Goal: Task Accomplishment & Management: Manage account settings

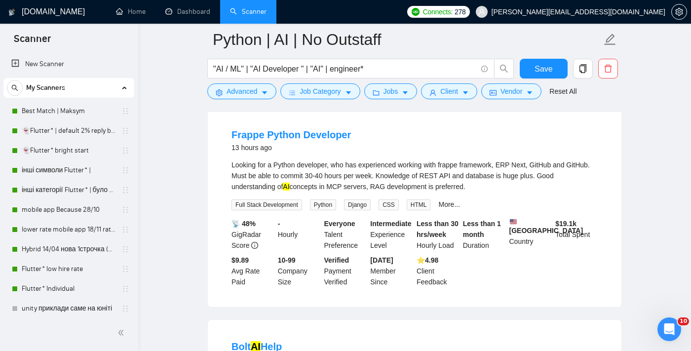
scroll to position [318, 0]
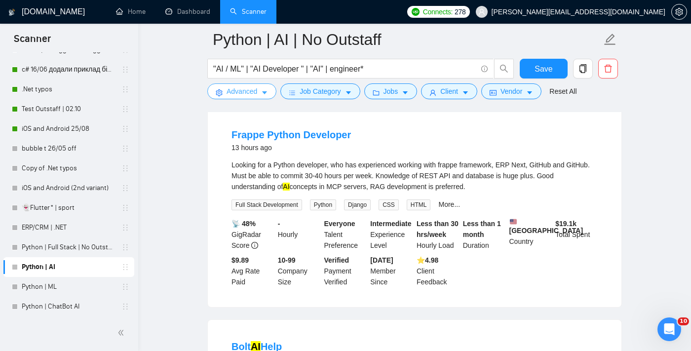
click at [248, 92] on span "Advanced" at bounding box center [242, 91] width 31 height 11
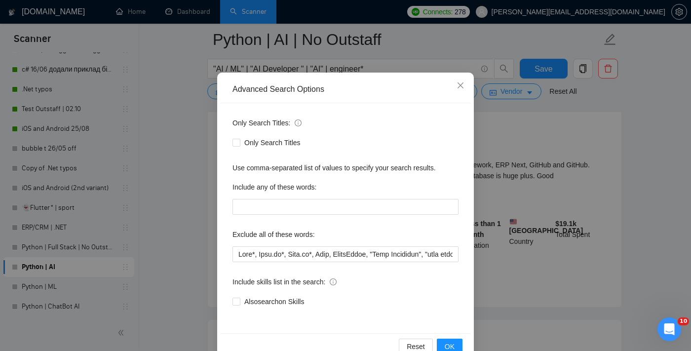
scroll to position [38, 0]
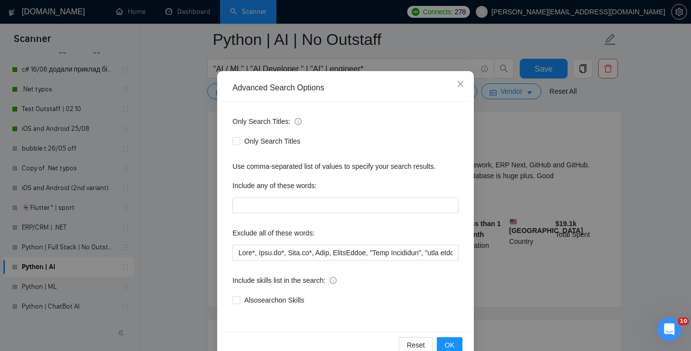
click at [519, 139] on div "Advanced Search Options Only Search Titles: Only Search Titles Use comma-separa…" at bounding box center [345, 175] width 691 height 351
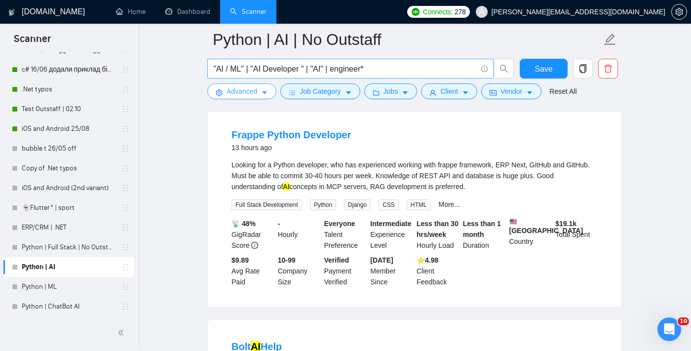
scroll to position [0, 0]
drag, startPoint x: 249, startPoint y: 70, endPoint x: 198, endPoint y: 69, distance: 50.4
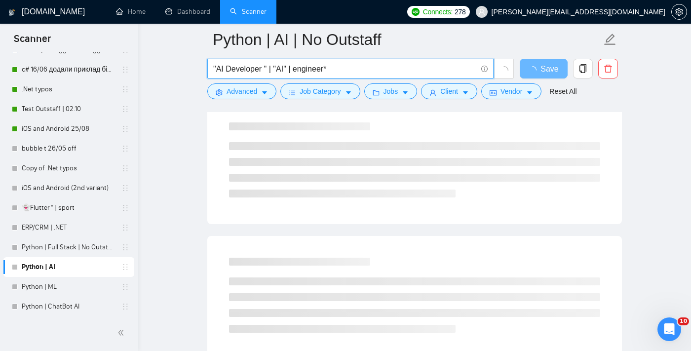
drag, startPoint x: 350, startPoint y: 65, endPoint x: 289, endPoint y: 64, distance: 60.7
click at [289, 64] on input ""AI Developer " | "AI" | engineer*" at bounding box center [345, 69] width 264 height 12
type input ""AI Developer " | "AI""
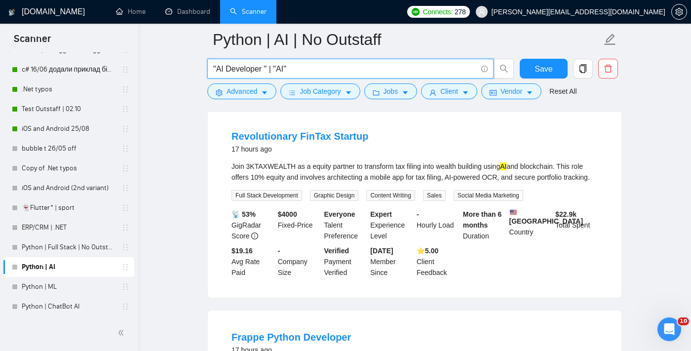
scroll to position [521, 0]
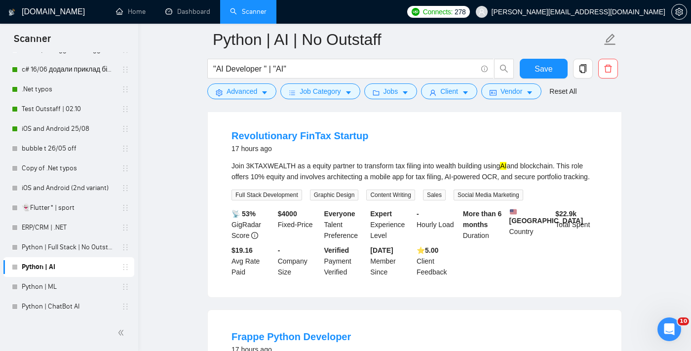
drag, startPoint x: 269, startPoint y: 192, endPoint x: 227, endPoint y: 158, distance: 53.7
click at [227, 158] on li "Revolutionary FinTax Startup 17 hours ago Join 3KTAXWEALTH as a equity partner …" at bounding box center [415, 203] width 390 height 164
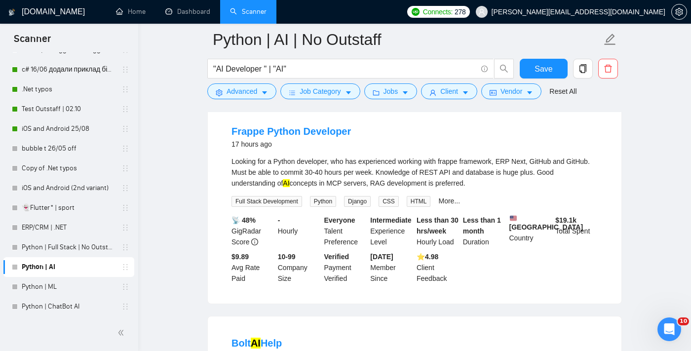
scroll to position [733, 0]
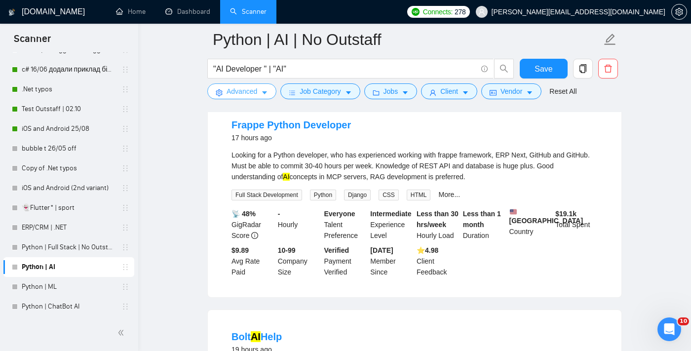
click at [251, 91] on span "Advanced" at bounding box center [242, 91] width 31 height 11
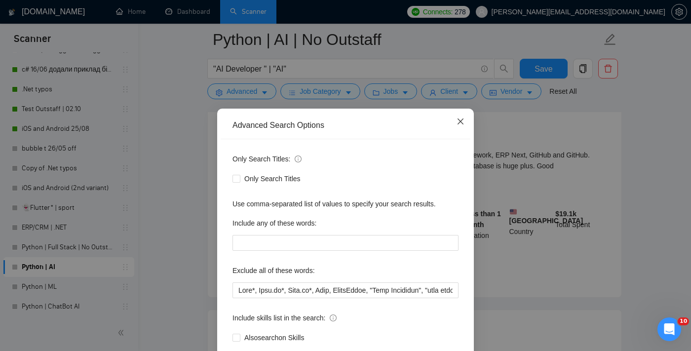
click at [458, 122] on icon "close" at bounding box center [461, 121] width 8 height 8
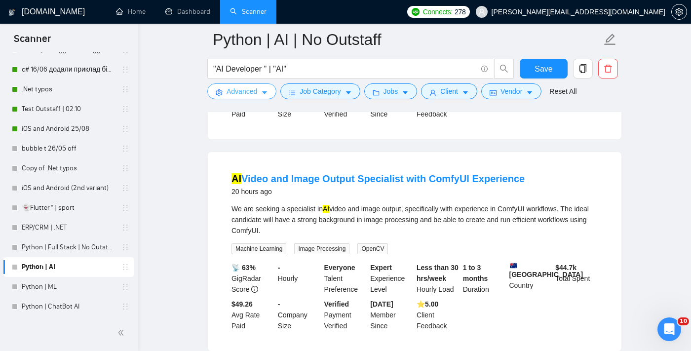
scroll to position [1107, 0]
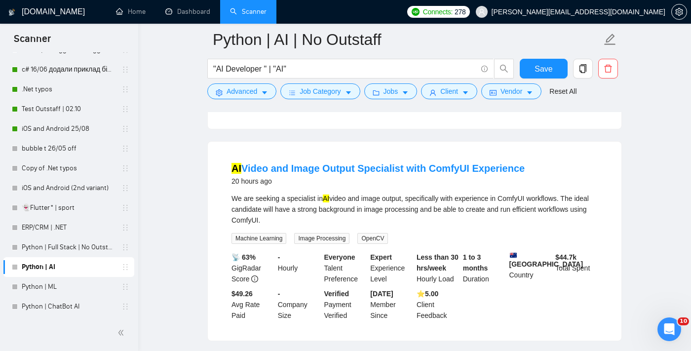
drag, startPoint x: 323, startPoint y: 242, endPoint x: 233, endPoint y: 223, distance: 92.4
click at [233, 223] on div "We are seeking a specialist in AI video and image output, specifically with exp…" at bounding box center [415, 209] width 366 height 33
copy div "We are seeking a specialist in AI video and image output, specifically with exp…"
click at [255, 96] on span "Advanced" at bounding box center [242, 91] width 31 height 11
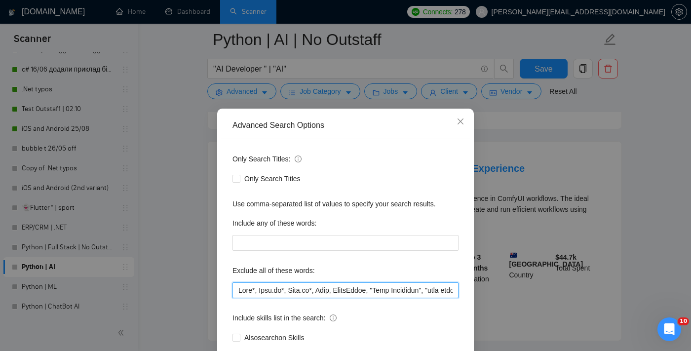
click at [239, 288] on input "text" at bounding box center [346, 290] width 226 height 16
paste input "ComfyUI"
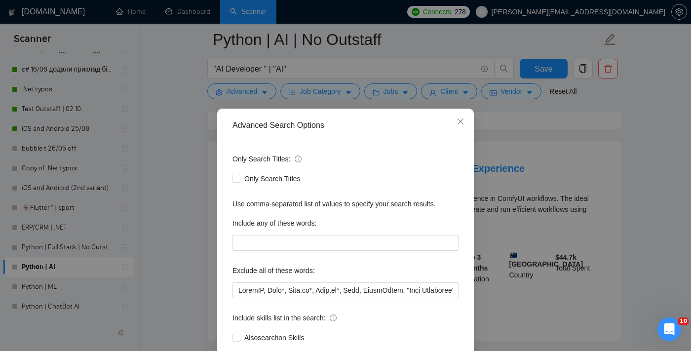
click at [550, 190] on div "Advanced Search Options Only Search Titles: Only Search Titles Use comma-separa…" at bounding box center [345, 175] width 691 height 351
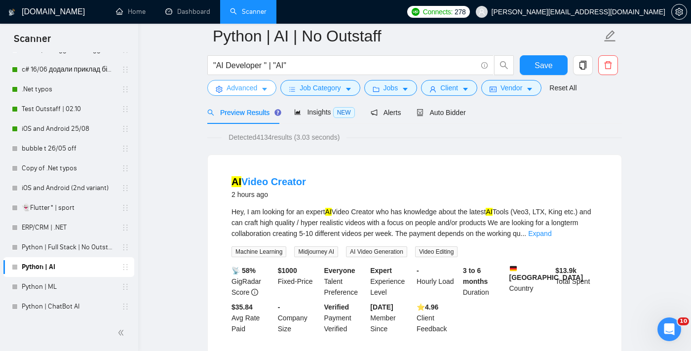
scroll to position [0, 0]
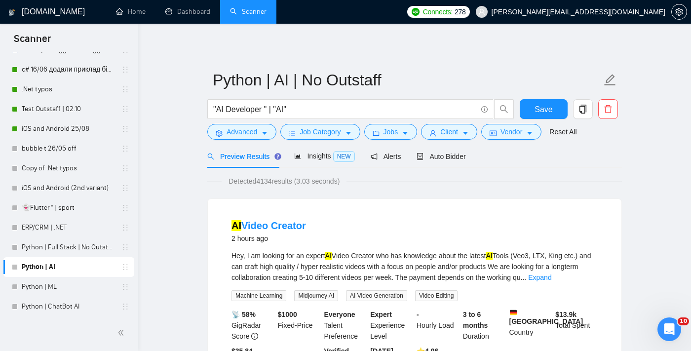
drag, startPoint x: 228, startPoint y: 226, endPoint x: 323, endPoint y: 224, distance: 95.8
click at [323, 225] on li "AI Video Creator 2 hours ago Hey, I am looking for an expert AI Video Creator w…" at bounding box center [415, 298] width 390 height 175
copy link "AI Video Creator"
click at [233, 132] on span "Advanced" at bounding box center [242, 131] width 31 height 11
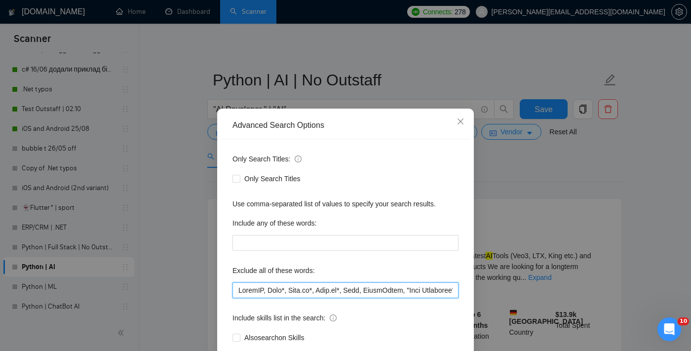
click at [237, 286] on input "text" at bounding box center [346, 290] width 226 height 16
paste input "AI Video Creator"
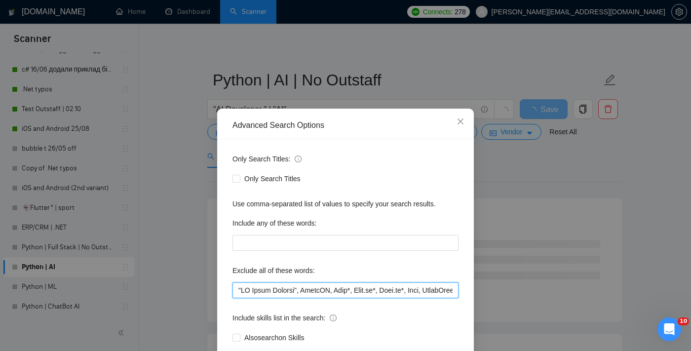
click at [238, 288] on input "text" at bounding box center [346, 290] width 226 height 16
paste input "AI Video Creator"
drag, startPoint x: 262, startPoint y: 290, endPoint x: 247, endPoint y: 287, distance: 15.0
click at [247, 287] on input "text" at bounding box center [346, 290] width 226 height 16
click at [239, 289] on input "text" at bounding box center [346, 290] width 226 height 16
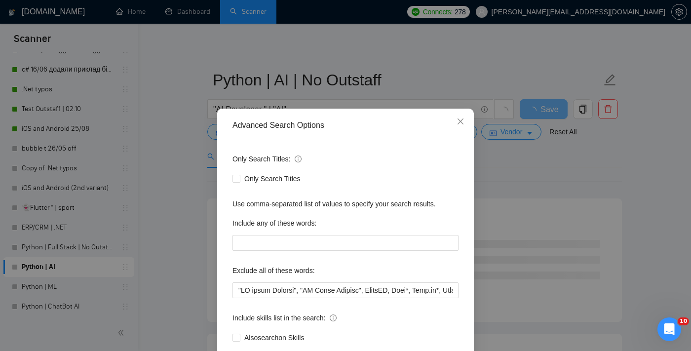
click at [522, 228] on div "Advanced Search Options Only Search Titles: Only Search Titles Use comma-separa…" at bounding box center [345, 175] width 691 height 351
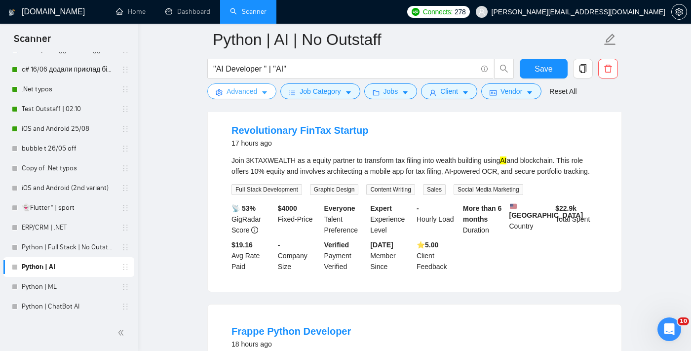
scroll to position [305, 0]
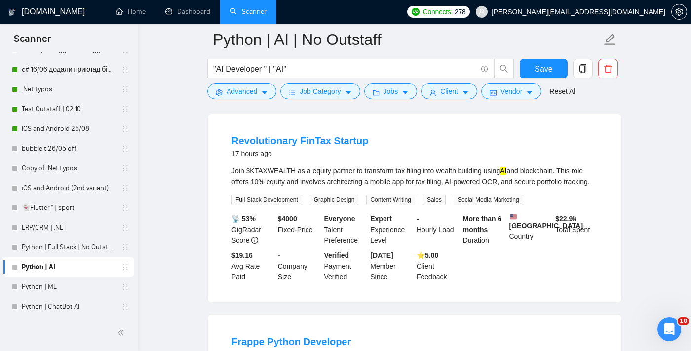
drag, startPoint x: 264, startPoint y: 196, endPoint x: 230, endPoint y: 172, distance: 41.8
click at [230, 172] on li "Revolutionary FinTax Startup 17 hours ago Join 3KTAXWEALTH as a equity partner …" at bounding box center [415, 208] width 390 height 164
copy div "Join 3KTAXWEALTH as a equity partner to transform tax filing into wealth buildi…"
click at [256, 85] on button "Advanced" at bounding box center [241, 91] width 69 height 16
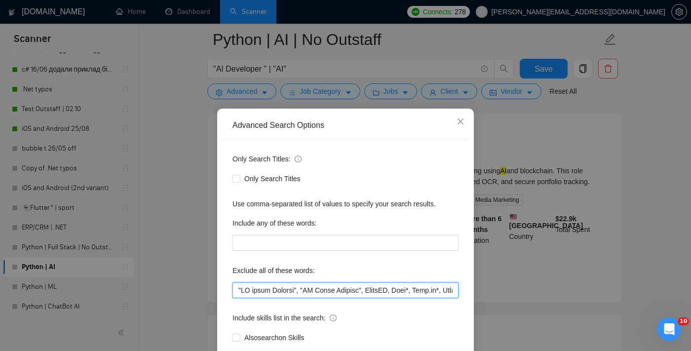
click at [238, 286] on input "text" at bounding box center [346, 290] width 226 height 16
click at [242, 290] on input "text" at bounding box center [346, 290] width 226 height 16
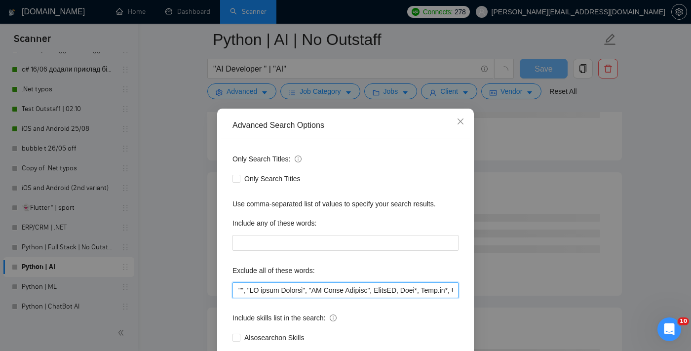
paste input "equity partner"
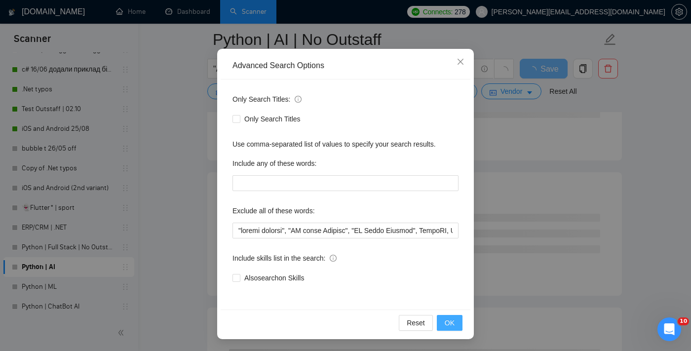
click at [451, 320] on span "OK" at bounding box center [450, 322] width 10 height 11
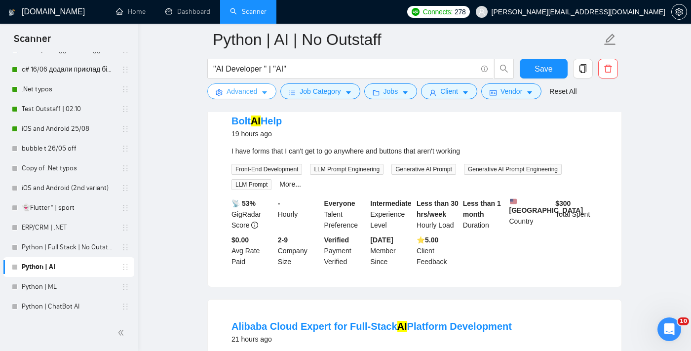
scroll to position [537, 0]
click at [247, 88] on span "Advanced" at bounding box center [242, 91] width 31 height 11
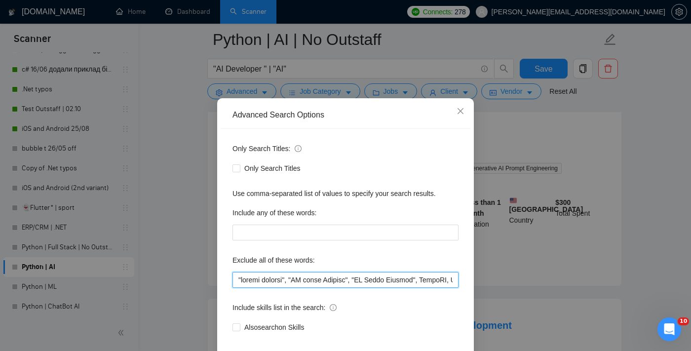
click at [239, 287] on input "text" at bounding box center [346, 280] width 226 height 16
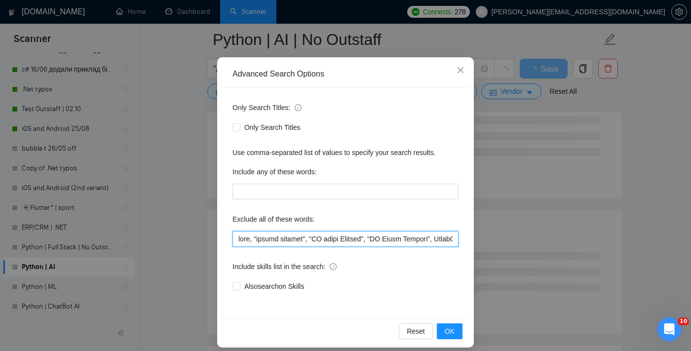
scroll to position [60, 0]
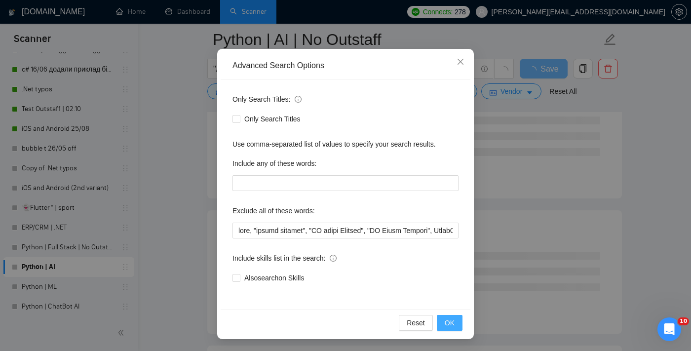
click at [448, 324] on span "OK" at bounding box center [450, 322] width 10 height 11
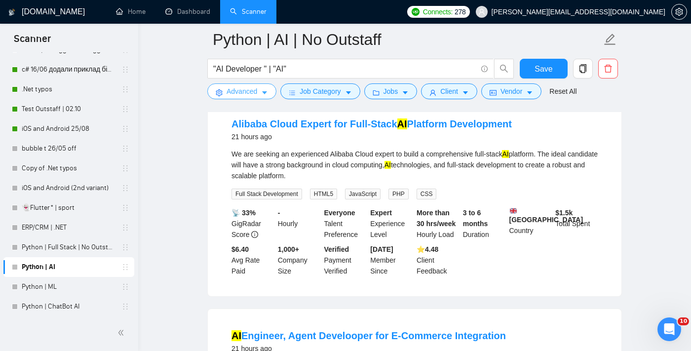
scroll to position [535, 0]
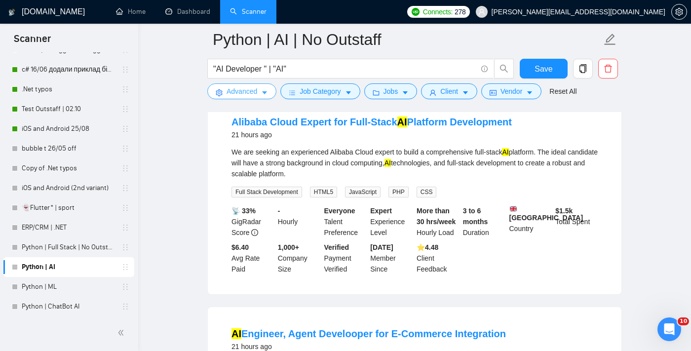
click at [245, 96] on span "Advanced" at bounding box center [242, 91] width 31 height 11
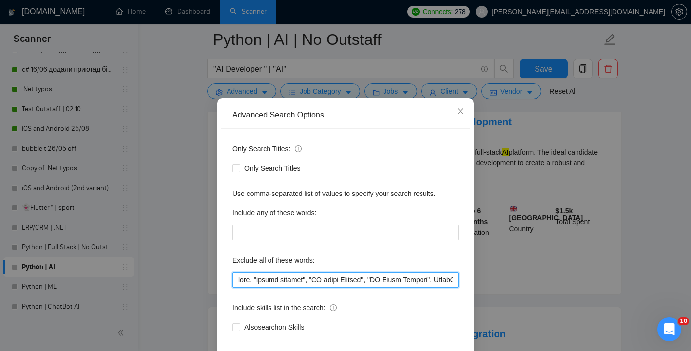
click at [238, 288] on input "text" at bounding box center [346, 280] width 226 height 16
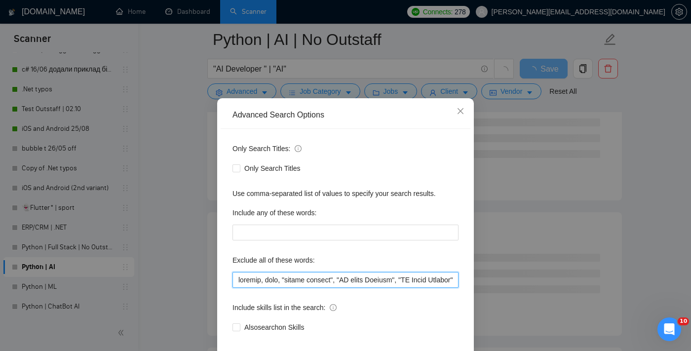
scroll to position [60, 0]
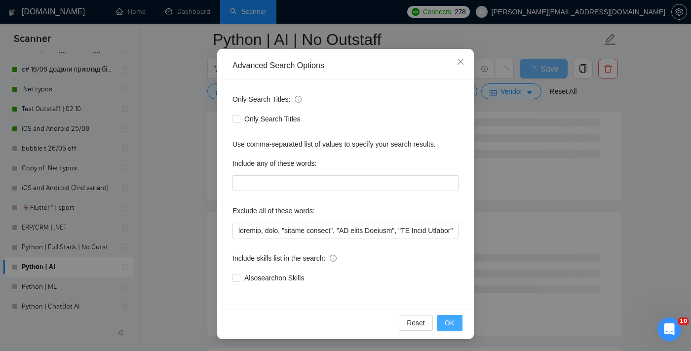
click at [451, 327] on span "OK" at bounding box center [450, 322] width 10 height 11
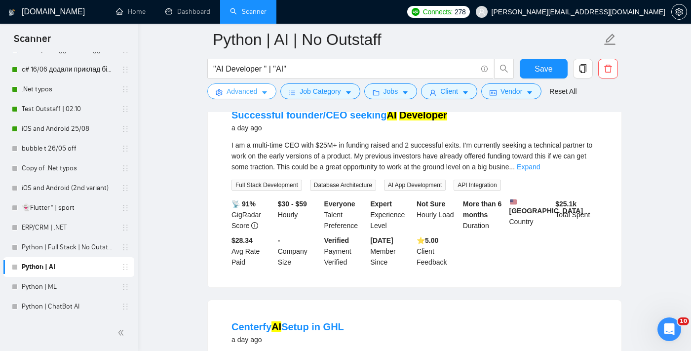
scroll to position [755, 0]
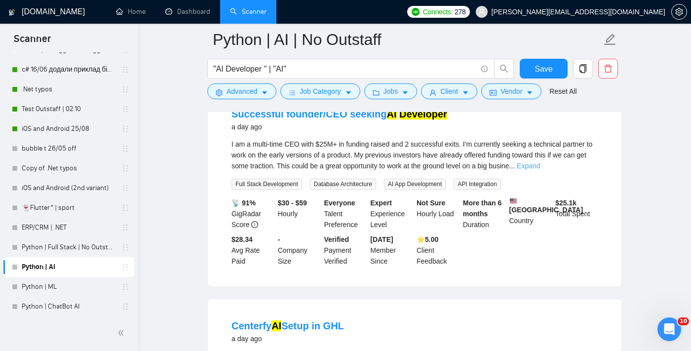
click at [540, 170] on link "Expand" at bounding box center [528, 166] width 23 height 8
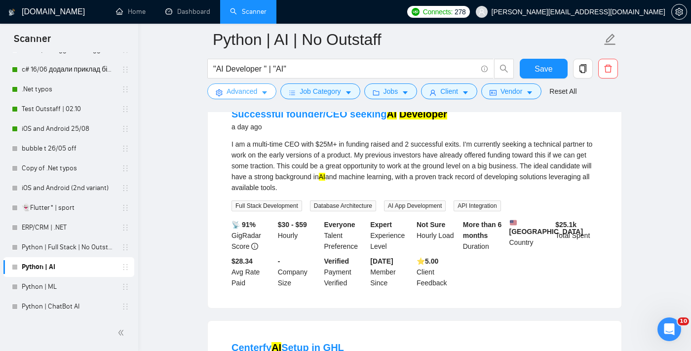
click at [254, 94] on span "Advanced" at bounding box center [242, 91] width 31 height 11
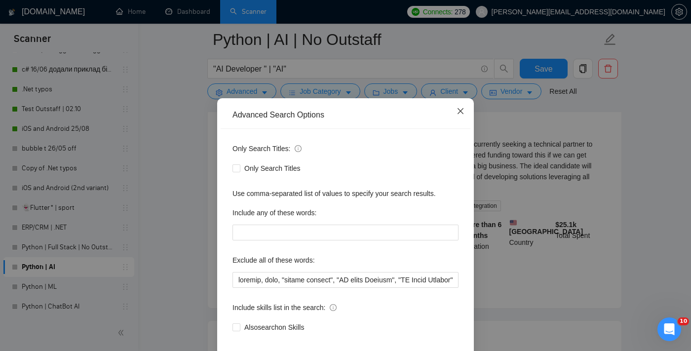
click at [463, 117] on span "Close" at bounding box center [460, 111] width 27 height 27
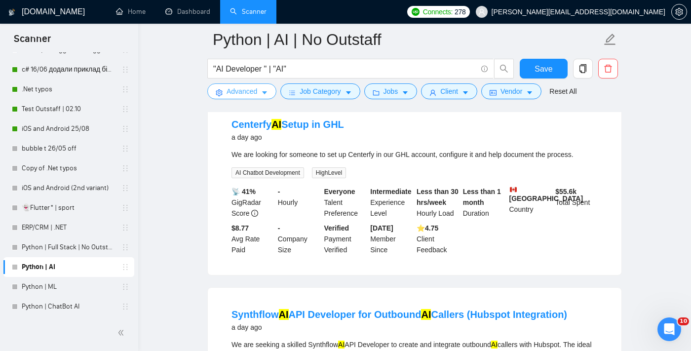
scroll to position [979, 0]
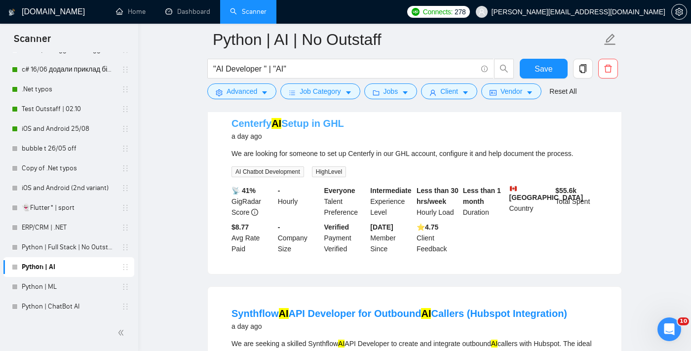
drag, startPoint x: 363, startPoint y: 146, endPoint x: 327, endPoint y: 145, distance: 36.5
click at [327, 142] on div "Centerfy AI Setup in GHL a day ago" at bounding box center [415, 130] width 366 height 26
copy link "GHL"
click at [243, 93] on span "Advanced" at bounding box center [242, 91] width 31 height 11
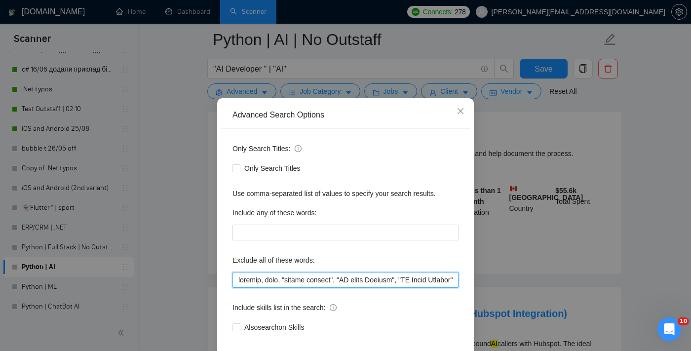
click at [236, 288] on input "text" at bounding box center [346, 280] width 226 height 16
paste input "GHL"
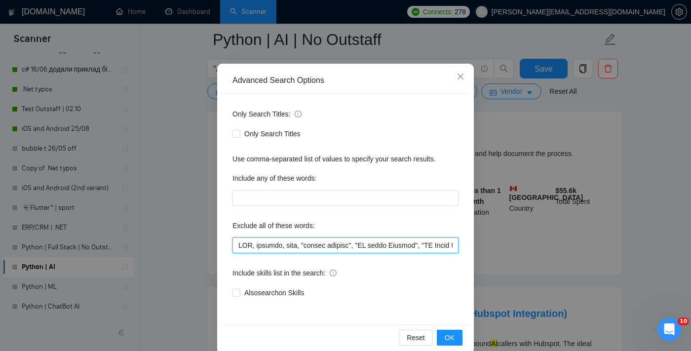
scroll to position [60, 0]
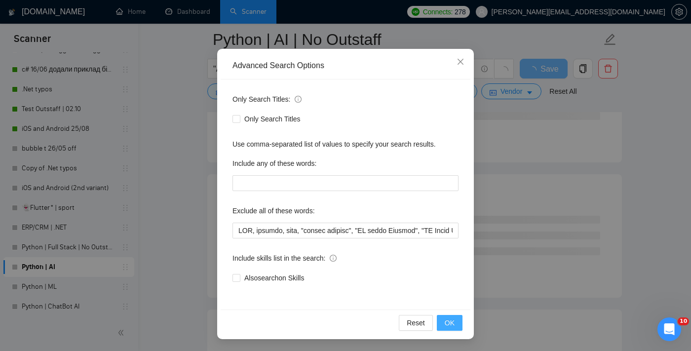
click at [453, 323] on span "OK" at bounding box center [450, 322] width 10 height 11
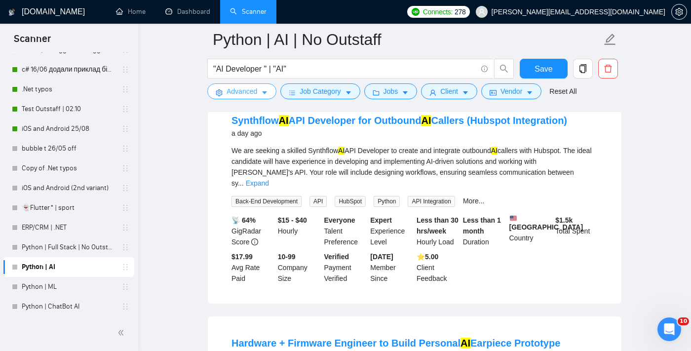
scroll to position [961, 0]
click at [250, 95] on span "Advanced" at bounding box center [242, 91] width 31 height 11
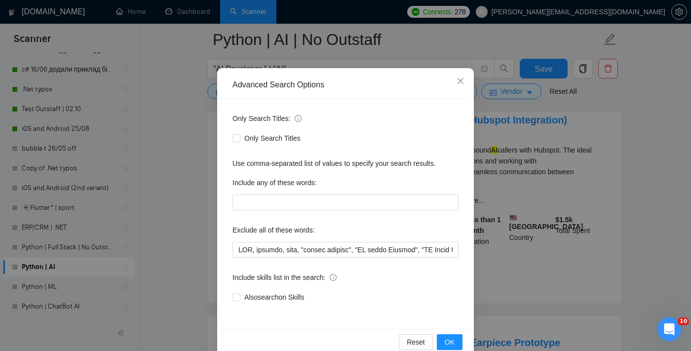
scroll to position [47, 0]
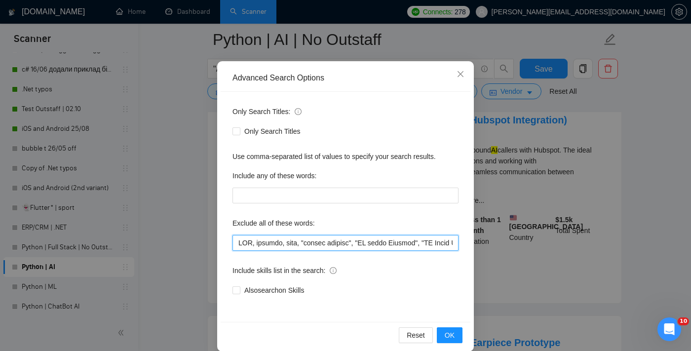
click at [238, 244] on input "text" at bounding box center [346, 243] width 226 height 16
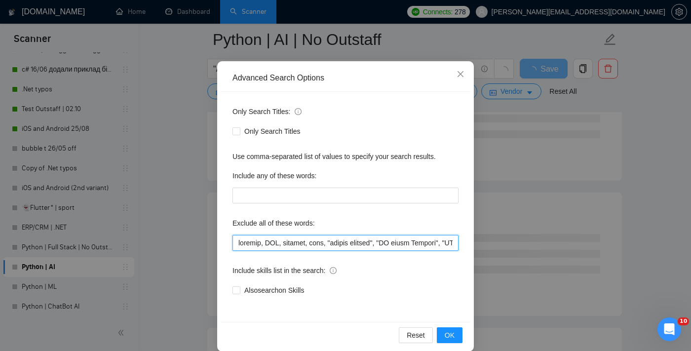
click at [239, 241] on input "text" at bounding box center [346, 243] width 226 height 16
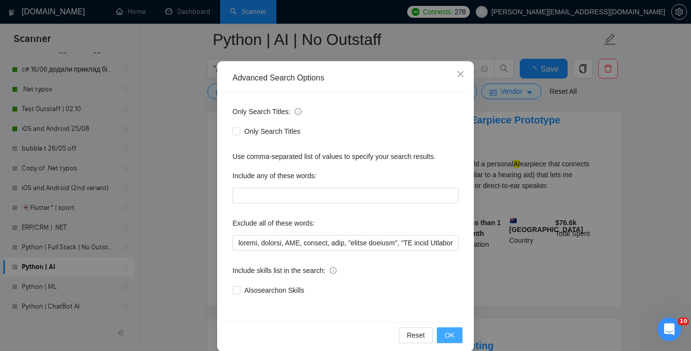
click at [455, 338] on button "OK" at bounding box center [450, 335] width 26 height 16
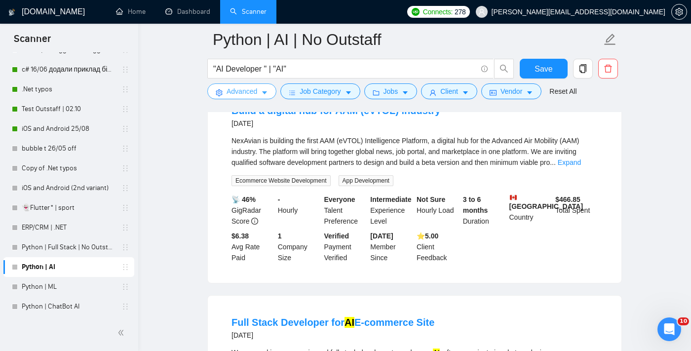
scroll to position [1619, 0]
click at [579, 167] on link "Expand" at bounding box center [569, 163] width 23 height 8
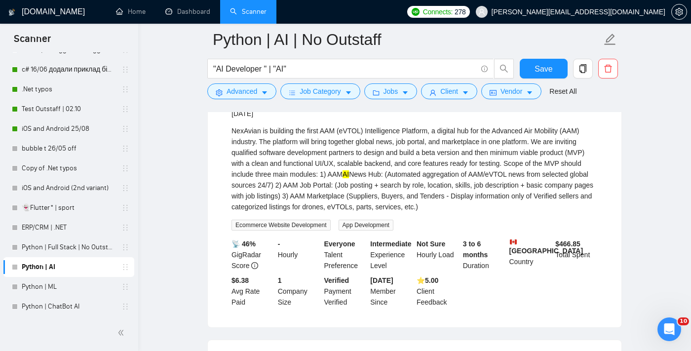
scroll to position [1622, 0]
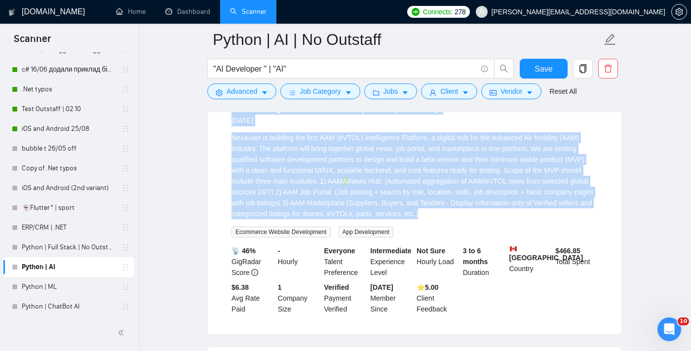
drag, startPoint x: 535, startPoint y: 245, endPoint x: 221, endPoint y: 126, distance: 335.3
click at [221, 126] on li "Build a digital hub for AAM (eVTOL) industry [DATE] NexAvian is building the fi…" at bounding box center [415, 208] width 390 height 230
copy li "Build a digital hub for AAM (eVTOL) industry [DATE] NexAvian is building the fi…"
click at [245, 98] on button "Advanced" at bounding box center [241, 91] width 69 height 16
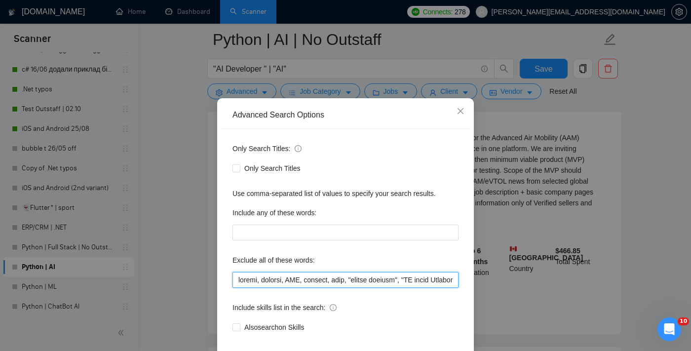
click at [237, 288] on input "text" at bounding box center [346, 280] width 226 height 16
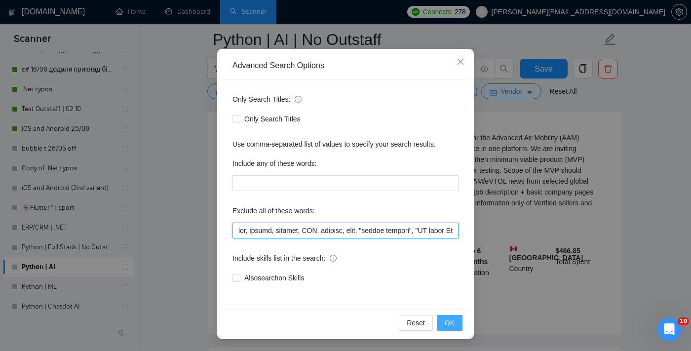
scroll to position [1296, 0]
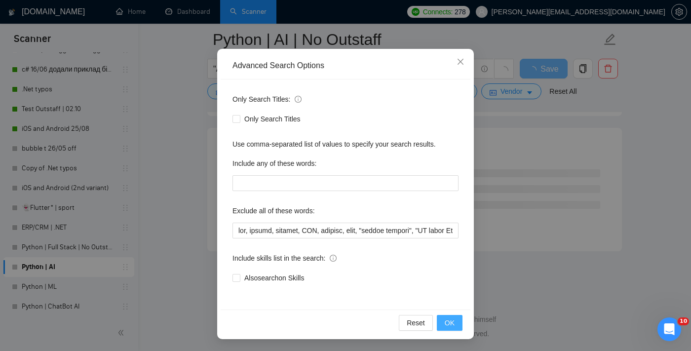
click at [444, 321] on button "OK" at bounding box center [450, 323] width 26 height 16
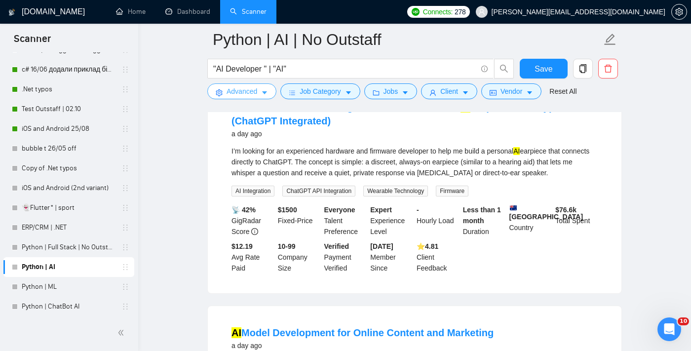
scroll to position [971, 0]
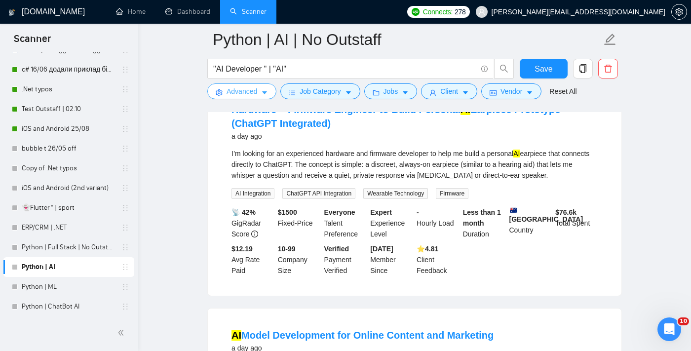
click at [244, 92] on span "Advanced" at bounding box center [242, 91] width 31 height 11
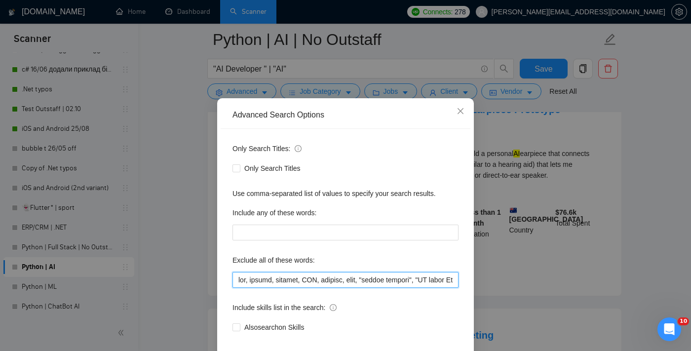
click at [238, 288] on input "text" at bounding box center [346, 280] width 226 height 16
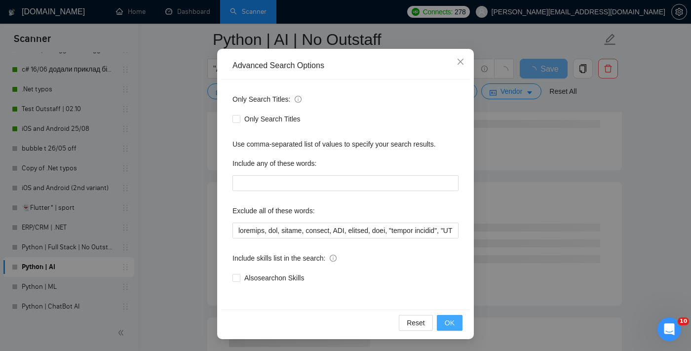
click at [447, 322] on span "OK" at bounding box center [450, 322] width 10 height 11
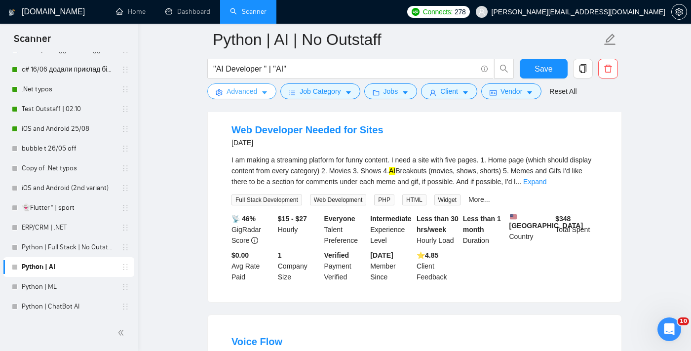
scroll to position [1597, 0]
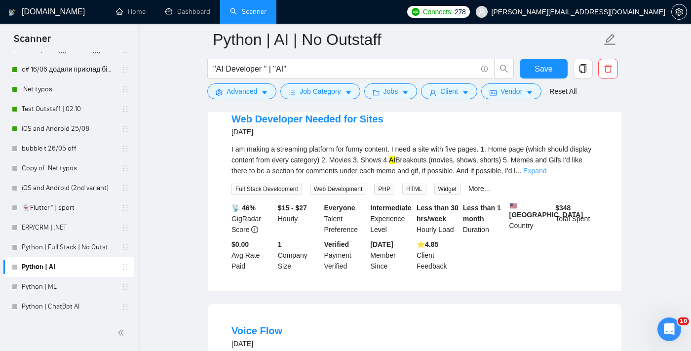
click at [546, 175] on link "Expand" at bounding box center [534, 171] width 23 height 8
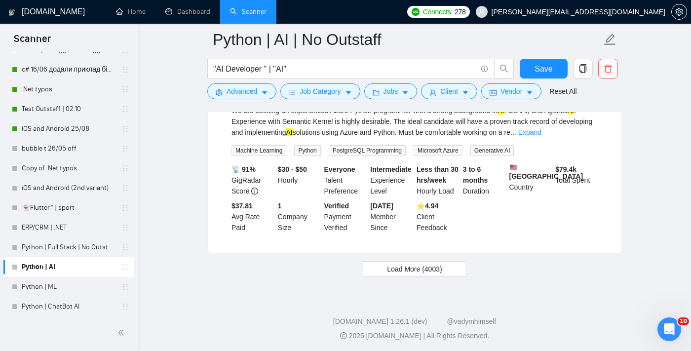
scroll to position [2310, 0]
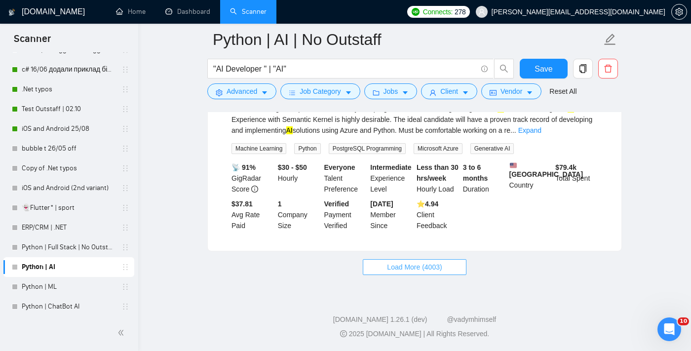
click at [440, 262] on span "Load More (4003)" at bounding box center [414, 267] width 55 height 11
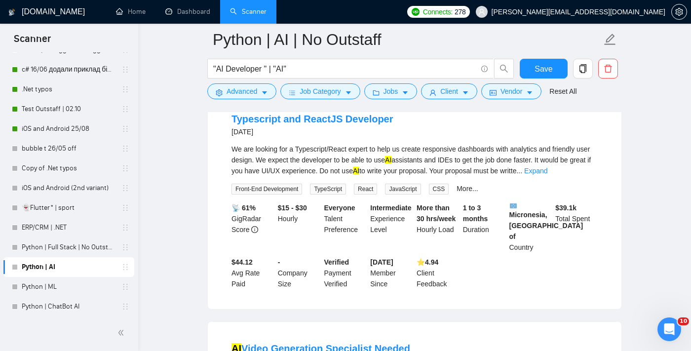
scroll to position [2853, 0]
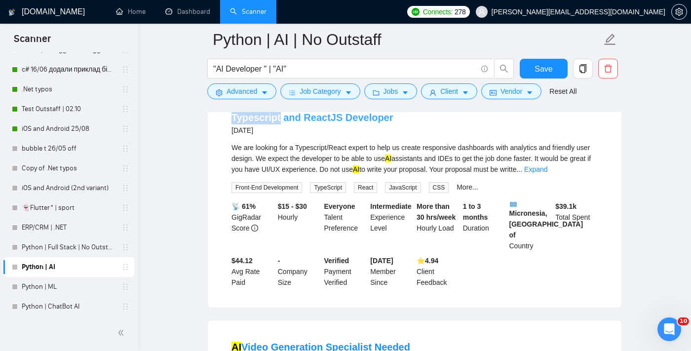
drag, startPoint x: 228, startPoint y: 177, endPoint x: 277, endPoint y: 176, distance: 49.9
click at [278, 176] on li "Typescript and ReactJS Developer [DATE] We are looking for a Typescript/React e…" at bounding box center [415, 199] width 390 height 193
copy link "Typescript"
click at [233, 97] on button "Advanced" at bounding box center [241, 91] width 69 height 16
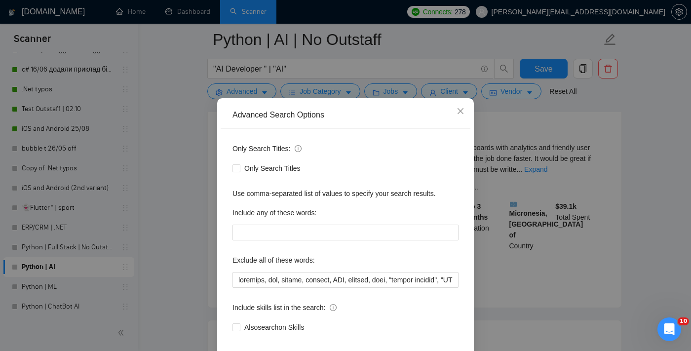
scroll to position [42, 0]
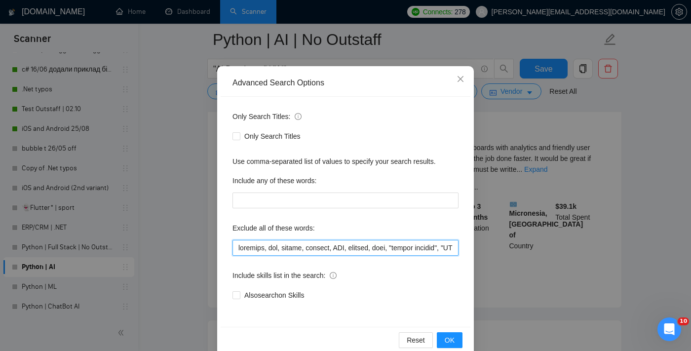
click at [238, 246] on input "text" at bounding box center [346, 248] width 226 height 16
paste input "Typescript"
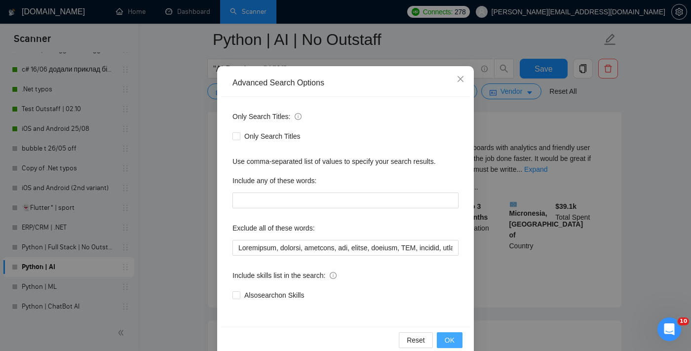
click at [448, 337] on span "OK" at bounding box center [450, 340] width 10 height 11
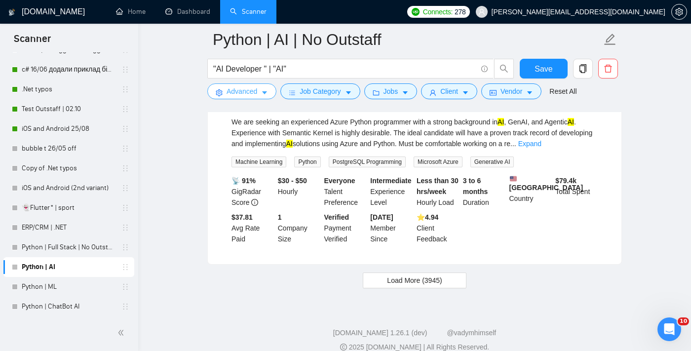
scroll to position [2042, 0]
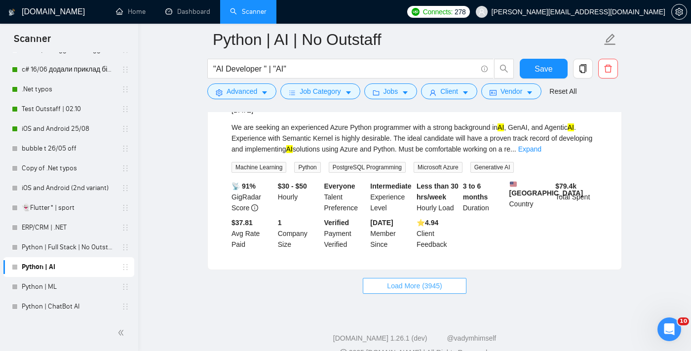
click at [396, 294] on button "Load More (3945)" at bounding box center [414, 286] width 103 height 16
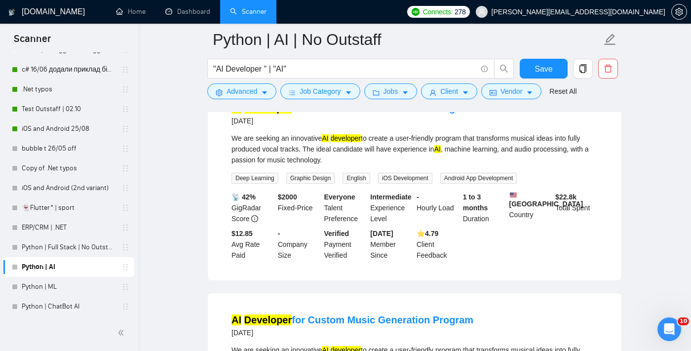
scroll to position [3711, 0]
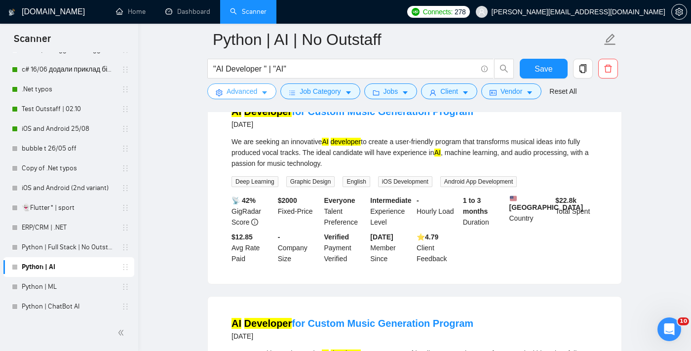
click at [239, 92] on span "Advanced" at bounding box center [242, 91] width 31 height 11
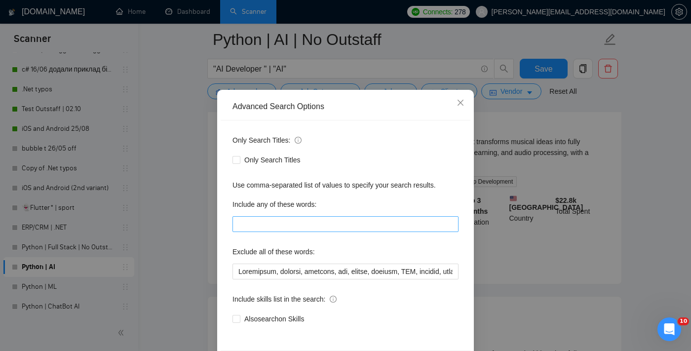
scroll to position [22, 0]
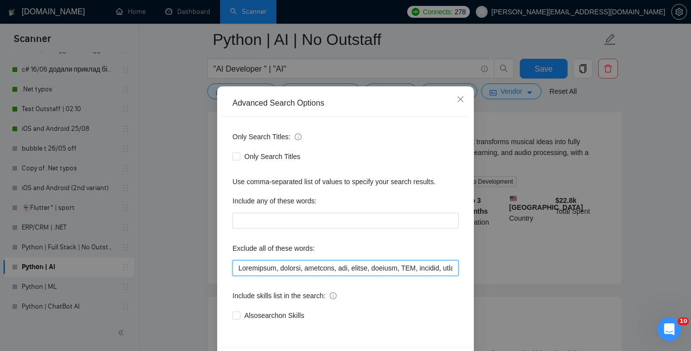
click at [239, 266] on input "text" at bounding box center [346, 268] width 226 height 16
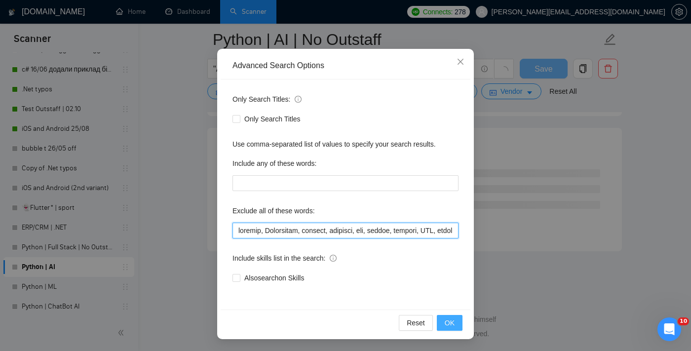
scroll to position [2649, 0]
type input "loremip, Dolorsitam, consect, adipisci, eli, seddoe, tempori, UTL, etdolor, mag…"
click at [444, 318] on button "OK" at bounding box center [450, 323] width 26 height 16
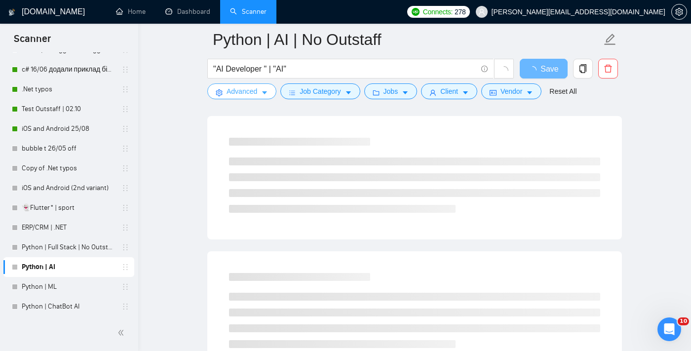
scroll to position [0, 0]
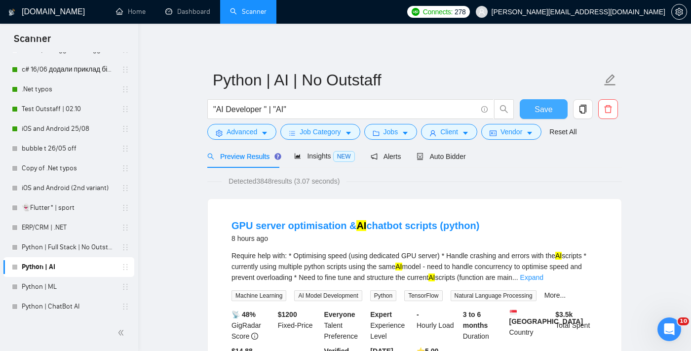
click at [537, 111] on span "Save" at bounding box center [544, 109] width 18 height 12
click at [250, 134] on span "Advanced" at bounding box center [242, 131] width 31 height 11
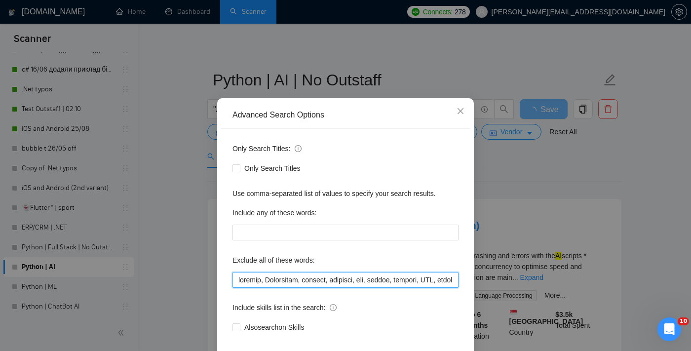
click at [268, 288] on input "text" at bounding box center [346, 280] width 226 height 16
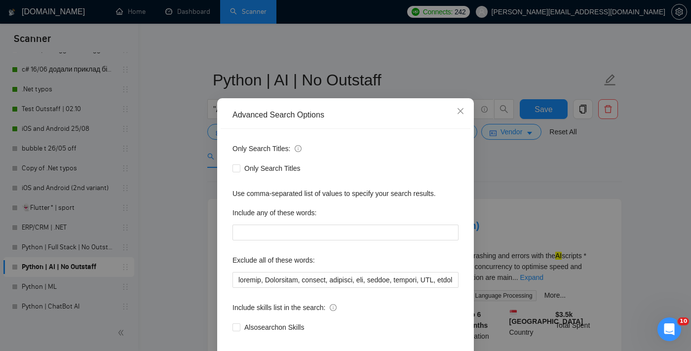
click at [490, 208] on div "Advanced Search Options Only Search Titles: Only Search Titles Use comma-separa…" at bounding box center [345, 175] width 691 height 351
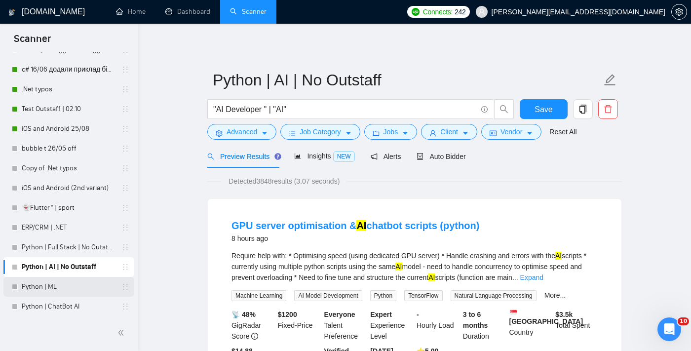
click at [62, 287] on link "Python | ML" at bounding box center [69, 287] width 94 height 20
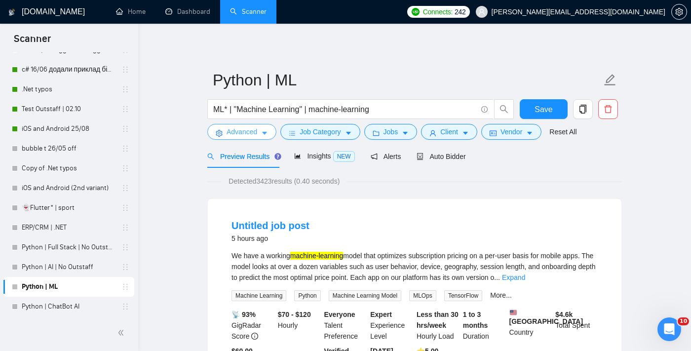
click at [244, 136] on span "Advanced" at bounding box center [242, 131] width 31 height 11
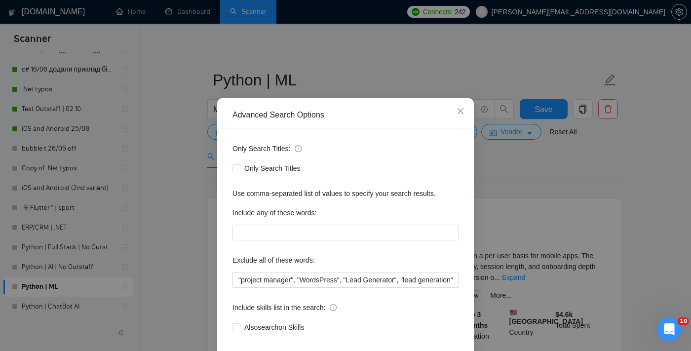
click at [532, 164] on div "Advanced Search Options Only Search Titles: Only Search Titles Use comma-separa…" at bounding box center [345, 175] width 691 height 351
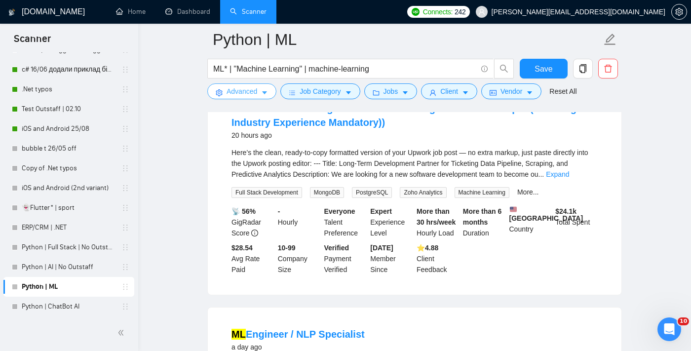
scroll to position [335, 0]
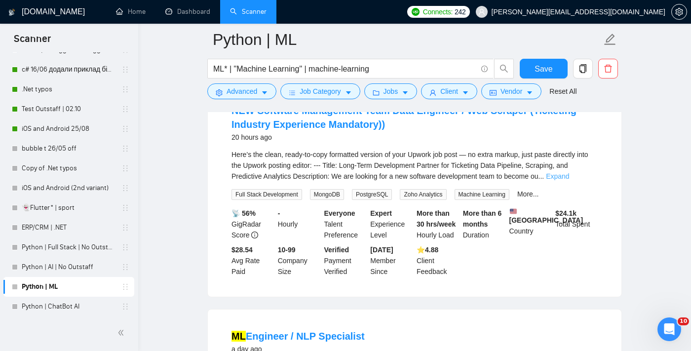
click at [569, 180] on link "Expand" at bounding box center [557, 176] width 23 height 8
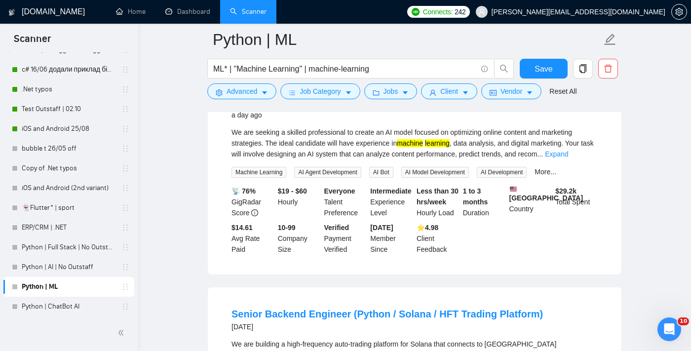
scroll to position [1666, 0]
click at [76, 305] on link "Python | ChatBot AI" at bounding box center [69, 307] width 94 height 20
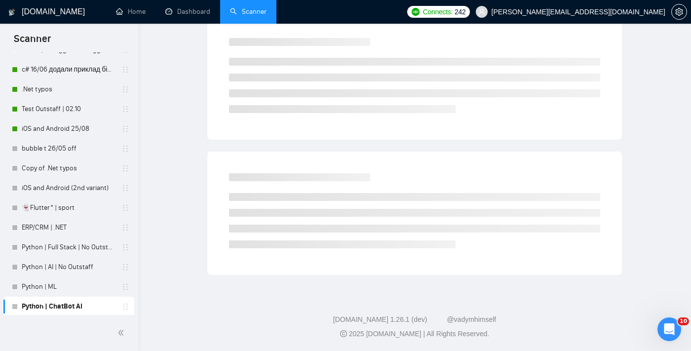
scroll to position [9, 0]
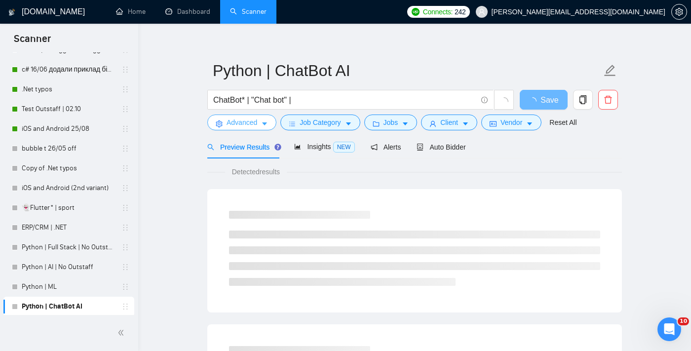
click at [241, 123] on span "Advanced" at bounding box center [242, 122] width 31 height 11
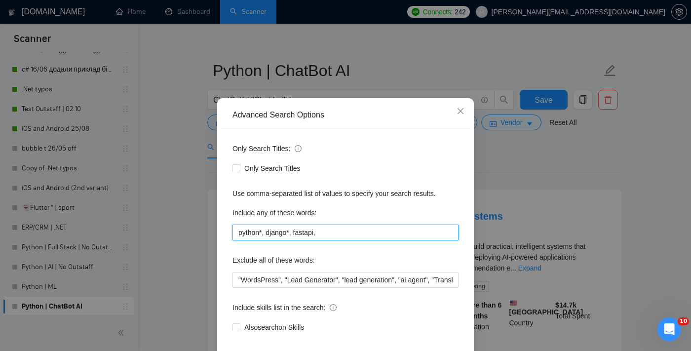
drag, startPoint x: 329, startPoint y: 245, endPoint x: 220, endPoint y: 243, distance: 109.1
click at [220, 243] on div "Advanced Search Options Only Search Titles: Only Search Titles Use comma-separa…" at bounding box center [345, 243] width 257 height 290
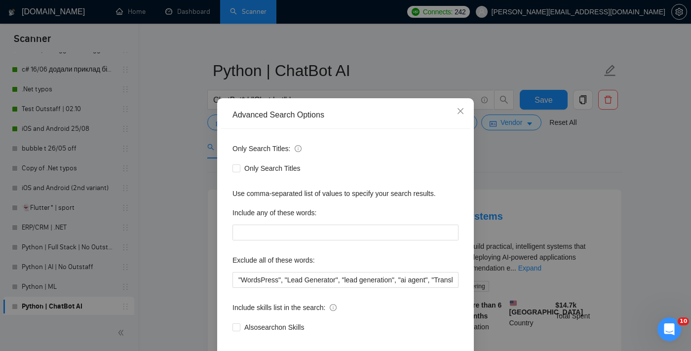
click at [512, 196] on div "Advanced Search Options Only Search Titles: Only Search Titles Use comma-separa…" at bounding box center [345, 175] width 691 height 351
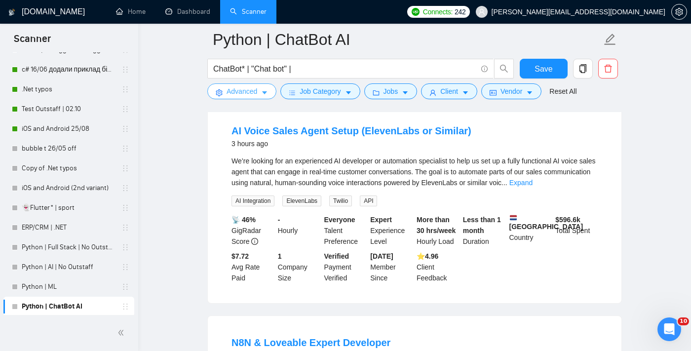
scroll to position [336, 0]
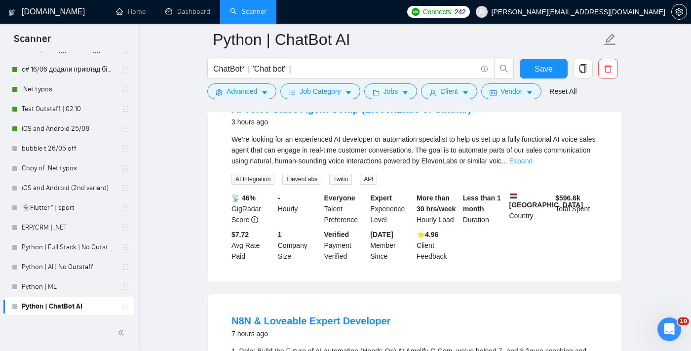
click at [533, 165] on link "Expand" at bounding box center [520, 161] width 23 height 8
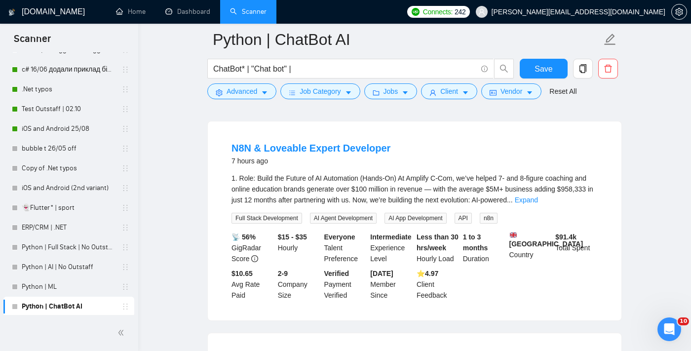
scroll to position [608, 0]
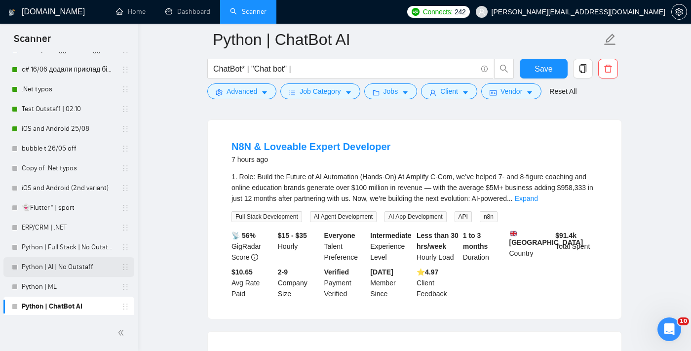
click at [75, 265] on link "Python | AI | No Outstaff" at bounding box center [69, 267] width 94 height 20
click at [533, 65] on button "Save" at bounding box center [544, 69] width 48 height 20
click at [74, 269] on link "Python | AI | No Outstaff" at bounding box center [69, 267] width 94 height 20
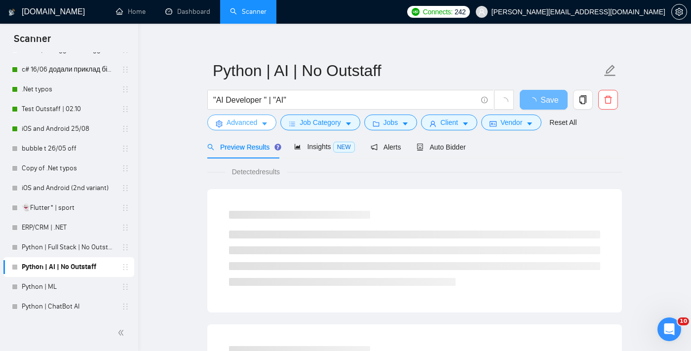
click at [247, 118] on span "Advanced" at bounding box center [242, 122] width 31 height 11
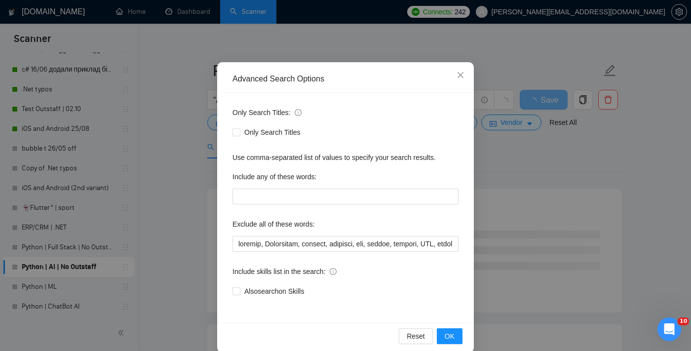
scroll to position [60, 0]
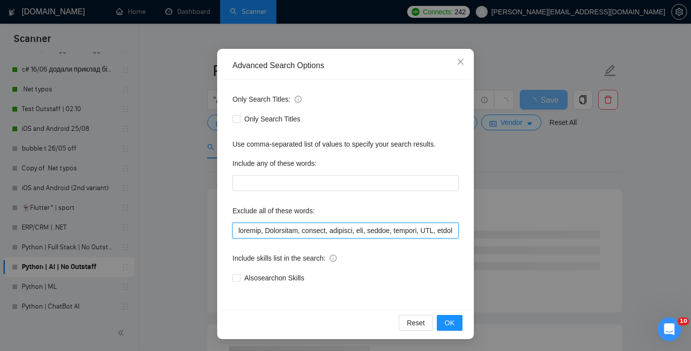
click at [298, 229] on input "text" at bounding box center [346, 231] width 226 height 16
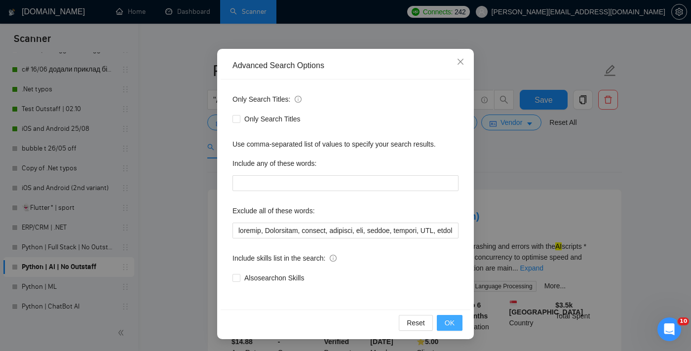
click at [442, 324] on button "OK" at bounding box center [450, 323] width 26 height 16
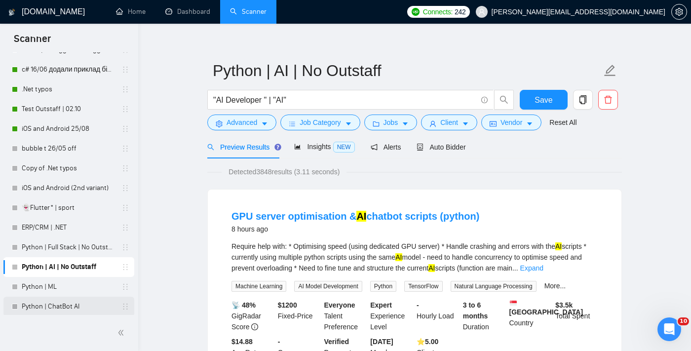
click at [68, 303] on link "Python | ChatBot AI" at bounding box center [69, 307] width 94 height 20
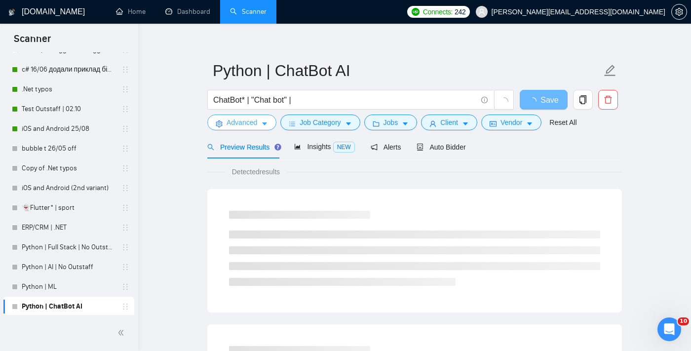
click at [241, 123] on span "Advanced" at bounding box center [242, 122] width 31 height 11
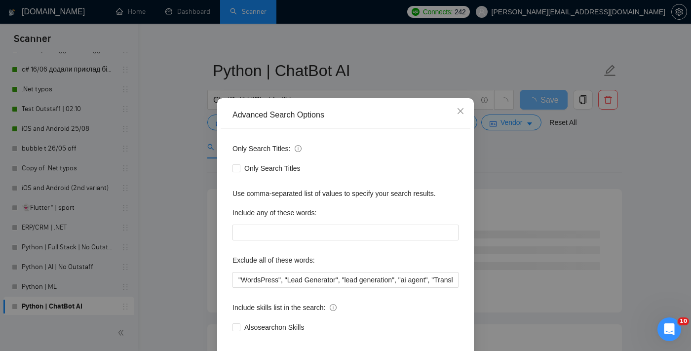
scroll to position [30, 0]
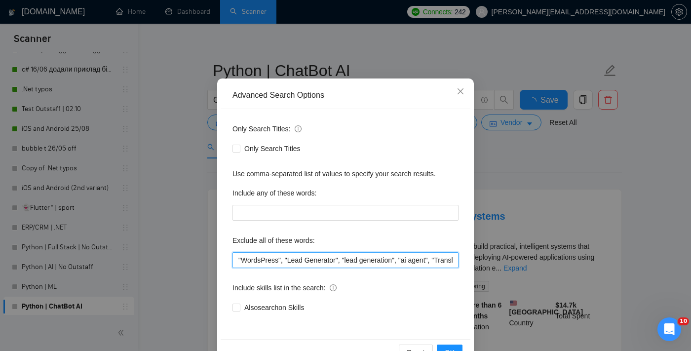
click at [274, 262] on input ""WordsPress", "Lead Generator", "lead generation", "ai agent", "Translating fro…" at bounding box center [346, 260] width 226 height 16
click at [238, 262] on input ""WordsPress", "Lead Generator", "lead generation", "ai agent", "Translating fro…" at bounding box center [346, 260] width 226 height 16
paste input "loremip, Dolorsitam, consect, adipisci, eli, seddoe, tempori, UTL, etdolor, mag…"
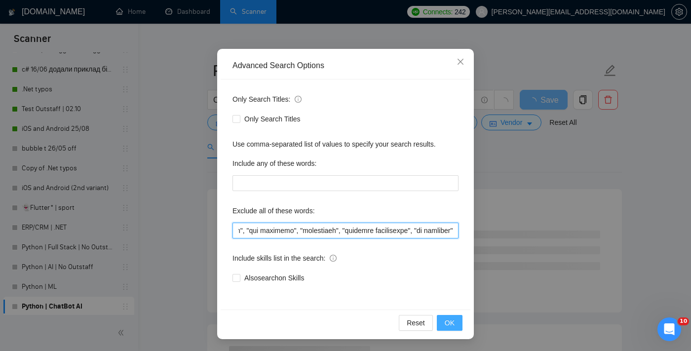
type input "loremip, Dolorsitam, consect, adipisci, eli, seddoe, tempori, UTL, etdolor, mag…"
click at [446, 319] on span "OK" at bounding box center [450, 322] width 10 height 11
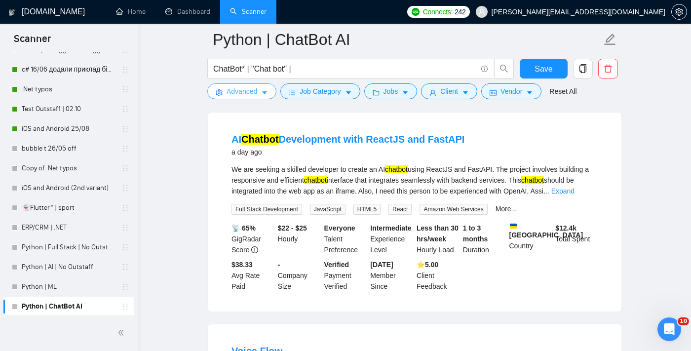
scroll to position [309, 0]
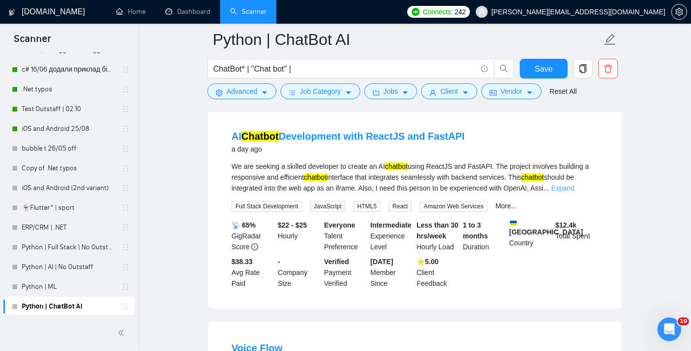
click at [575, 185] on link "Expand" at bounding box center [562, 188] width 23 height 8
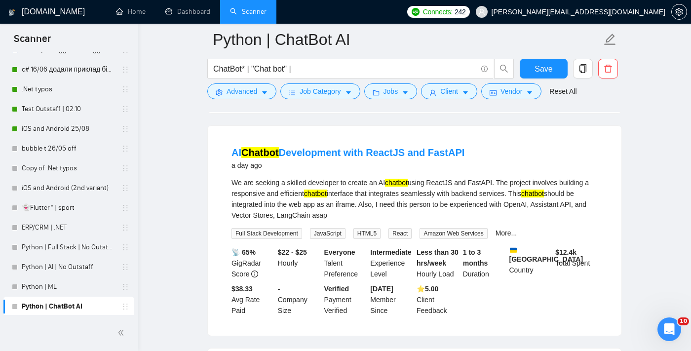
scroll to position [292, 0]
drag, startPoint x: 368, startPoint y: 160, endPoint x: 388, endPoint y: 158, distance: 19.8
click at [388, 158] on div "AI Chatbot Development with ReactJS and FastAPI a day ago" at bounding box center [348, 159] width 233 height 26
drag, startPoint x: 368, startPoint y: 141, endPoint x: 345, endPoint y: 134, distance: 24.2
click at [345, 134] on div "AI Chatbot Development with ReactJS and FastAPI a day ago We are seeking a skil…" at bounding box center [415, 231] width 414 height 210
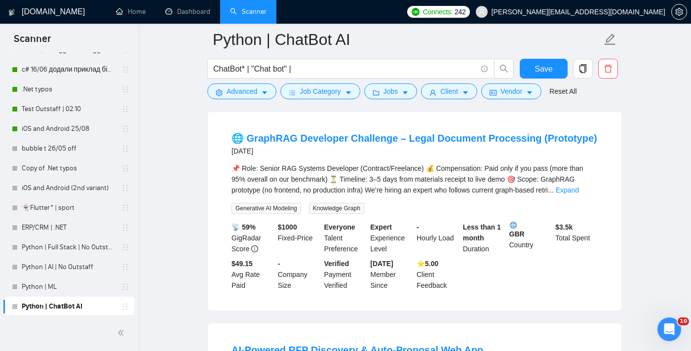
scroll to position [1163, 0]
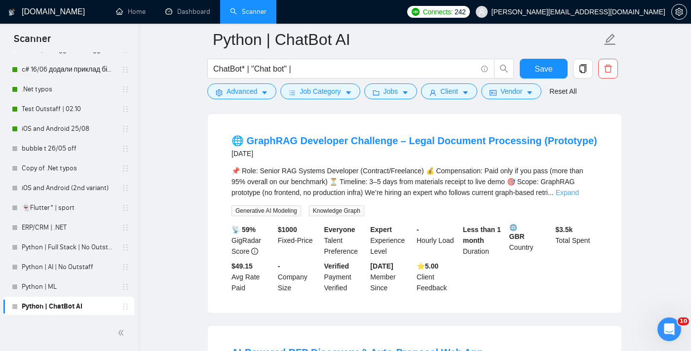
click at [577, 196] on link "Expand" at bounding box center [567, 193] width 23 height 8
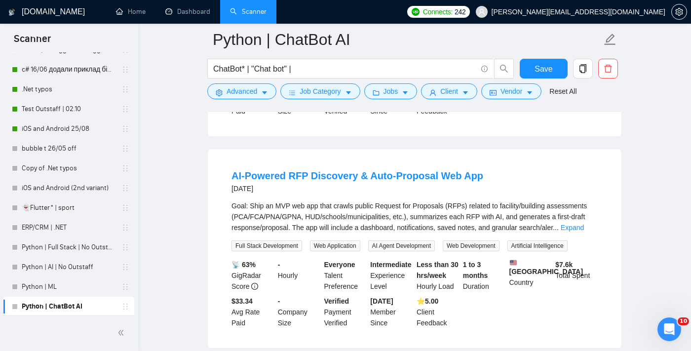
scroll to position [1401, 0]
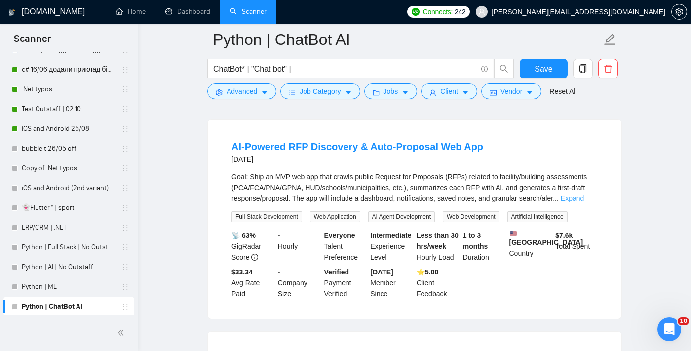
click at [584, 202] on link "Expand" at bounding box center [572, 199] width 23 height 8
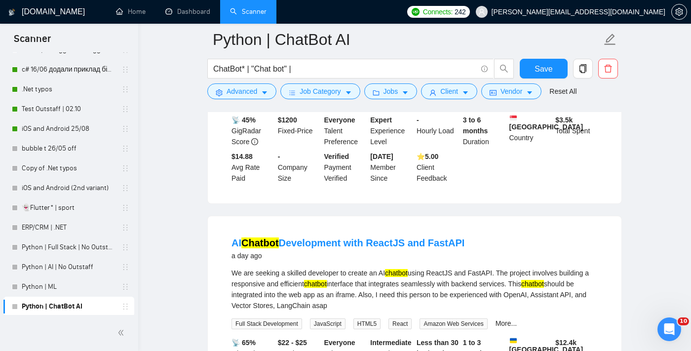
scroll to position [0, 0]
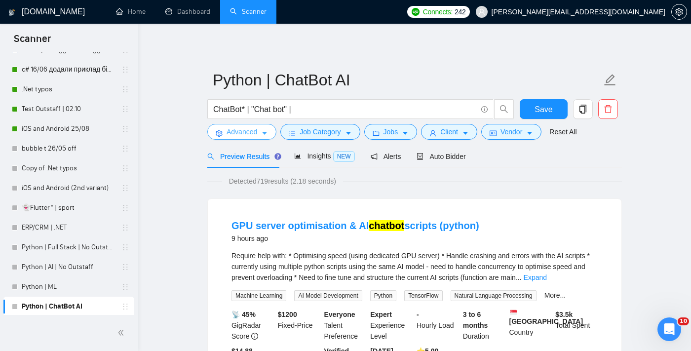
click at [251, 128] on span "Advanced" at bounding box center [242, 131] width 31 height 11
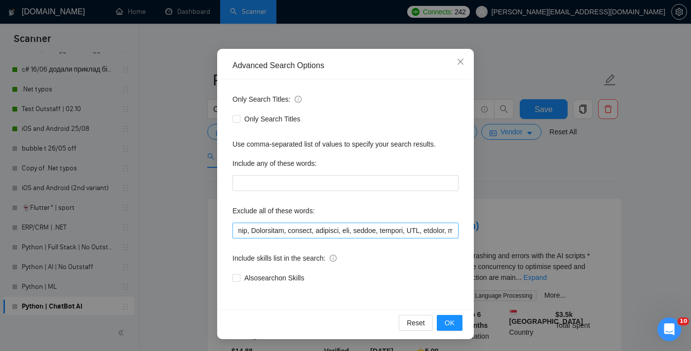
scroll to position [0, 19]
click at [303, 234] on input "text" at bounding box center [346, 231] width 226 height 16
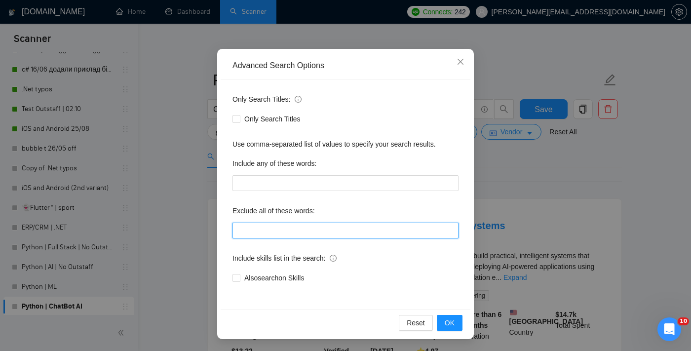
paste input "shopify, Typescript, lovable, hardware, aam, zapier, hubspot, GHL, alibaba, bol…"
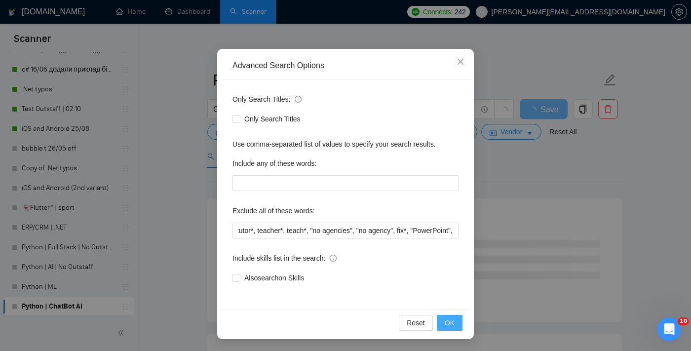
click at [449, 320] on span "OK" at bounding box center [450, 322] width 10 height 11
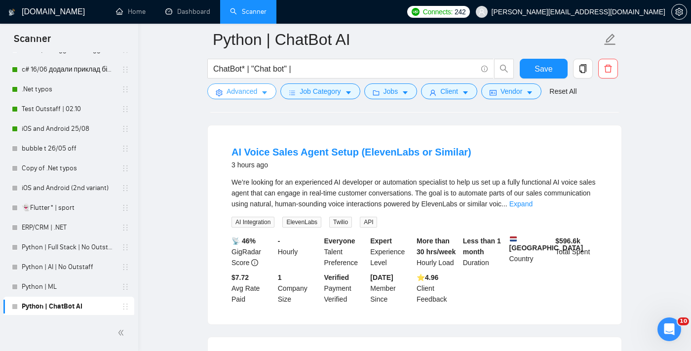
scroll to position [299, 0]
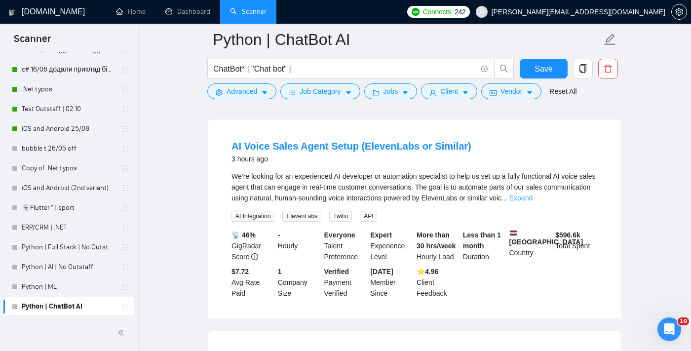
click at [533, 202] on link "Expand" at bounding box center [520, 198] width 23 height 8
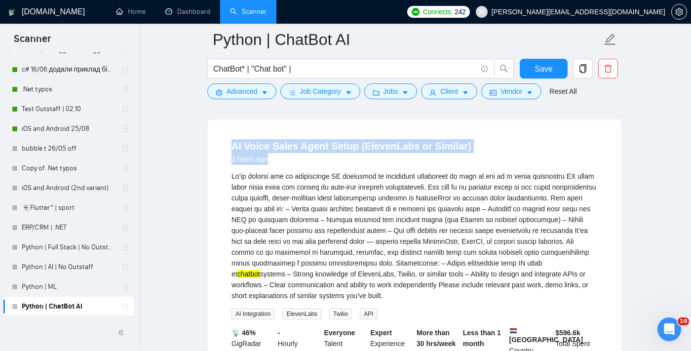
drag, startPoint x: 360, startPoint y: 146, endPoint x: 394, endPoint y: 162, distance: 38.0
click at [394, 163] on div "AI Voice Sales Agent Setup (ElevenLabs or Similar) 3 hours ago" at bounding box center [352, 152] width 240 height 26
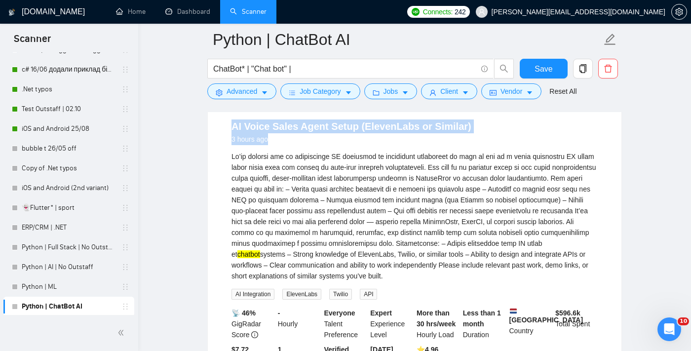
scroll to position [319, 0]
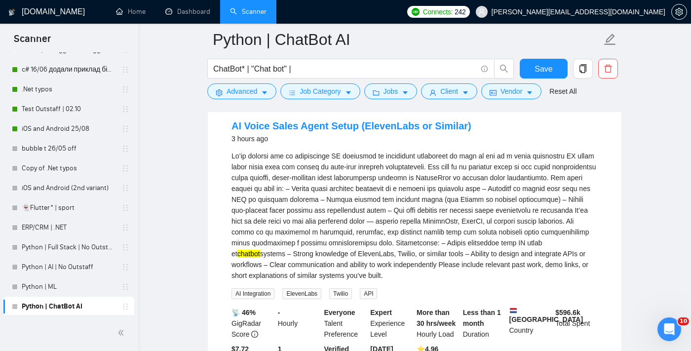
click at [373, 163] on div "chatbot systems – Strong knowledge of ElevenLabs, Twilio, or similar tools – Ab…" at bounding box center [415, 216] width 366 height 130
drag, startPoint x: 411, startPoint y: 140, endPoint x: 401, endPoint y: 137, distance: 10.5
click at [401, 137] on div "AI Voice Sales Agent Setup (ElevenLabs or Similar) 3 hours ago" at bounding box center [352, 132] width 240 height 26
click at [237, 89] on span "Advanced" at bounding box center [242, 91] width 31 height 11
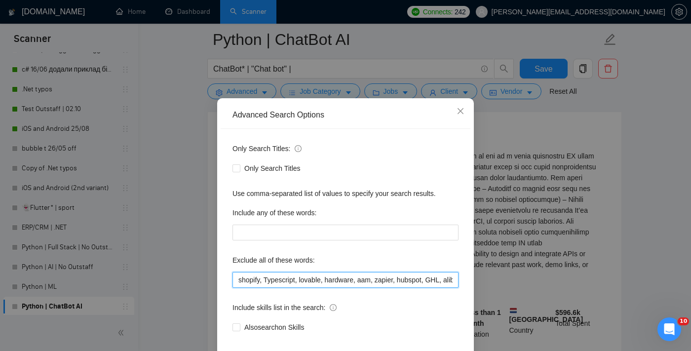
click at [239, 288] on input "shopify, Typescript, lovable, hardware, aam, zapier, hubspot, GHL, alibaba, bol…" at bounding box center [346, 280] width 226 height 16
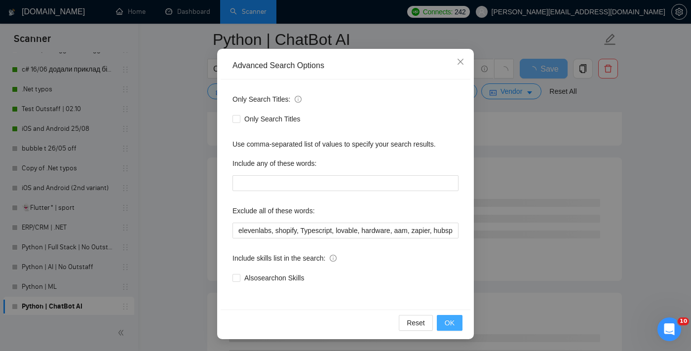
click at [450, 327] on span "OK" at bounding box center [450, 322] width 10 height 11
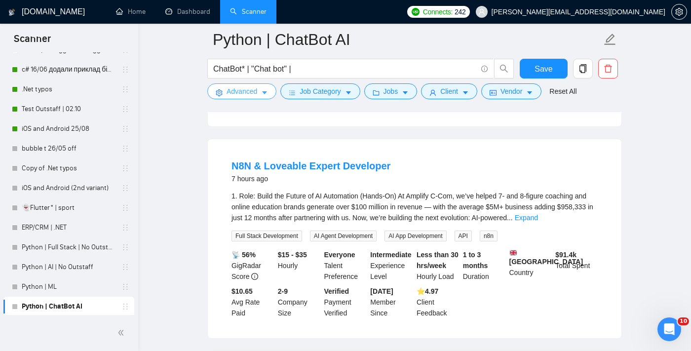
scroll to position [271, 0]
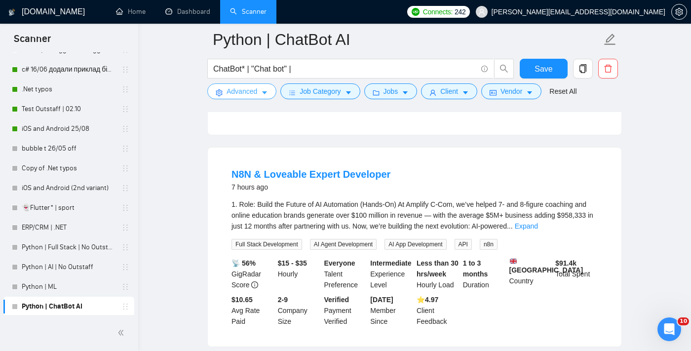
click at [252, 95] on span "Advanced" at bounding box center [242, 91] width 31 height 11
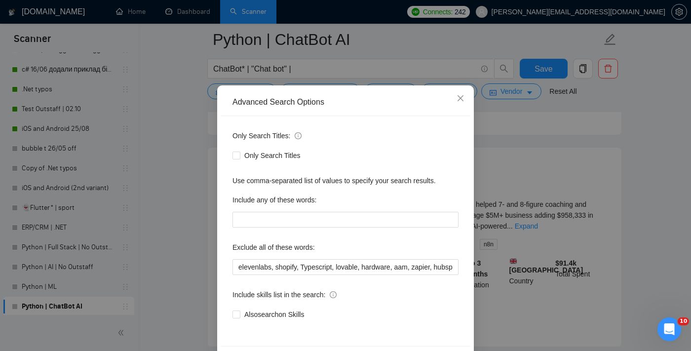
scroll to position [30, 0]
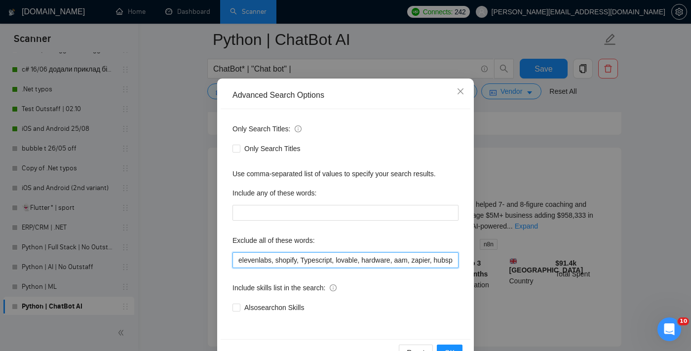
click at [238, 261] on input "elevenlabs, shopify, Typescript, lovable, hardware, aam, zapier, hubspot, GHL, …" at bounding box center [346, 260] width 226 height 16
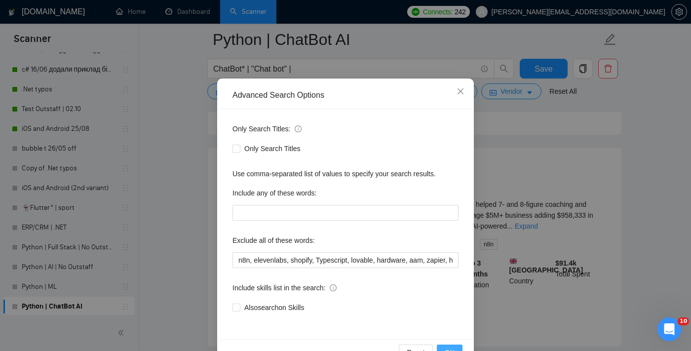
click at [446, 346] on button "OK" at bounding box center [450, 353] width 26 height 16
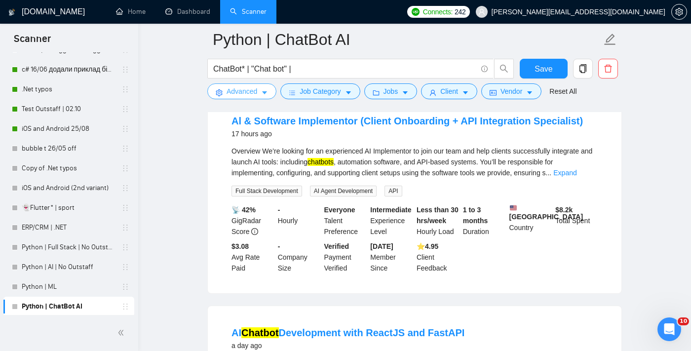
scroll to position [537, 0]
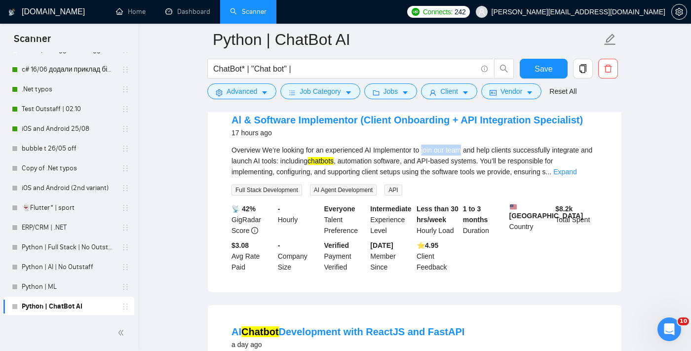
drag, startPoint x: 469, startPoint y: 155, endPoint x: 428, endPoint y: 152, distance: 42.0
click at [428, 152] on div "Overview We’re looking for an experienced AI Implementor to join our team and h…" at bounding box center [415, 161] width 366 height 33
copy div "join our team"
click at [249, 94] on span "Advanced" at bounding box center [242, 91] width 31 height 11
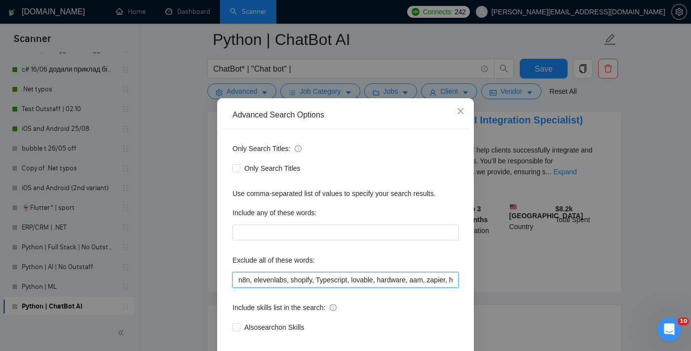
click at [237, 288] on input "n8n, elevenlabs, shopify, Typescript, lovable, hardware, aam, zapier, hubspot, …" at bounding box center [346, 280] width 226 height 16
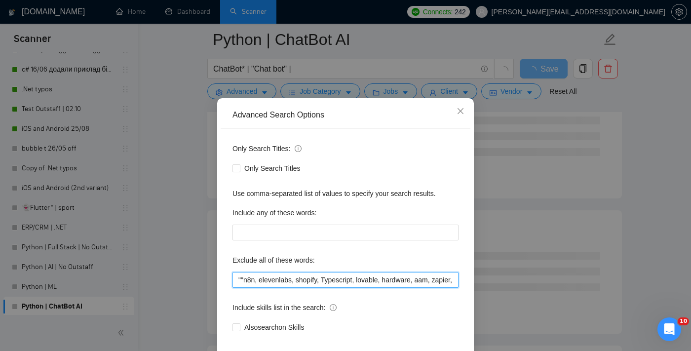
paste input "join our team"
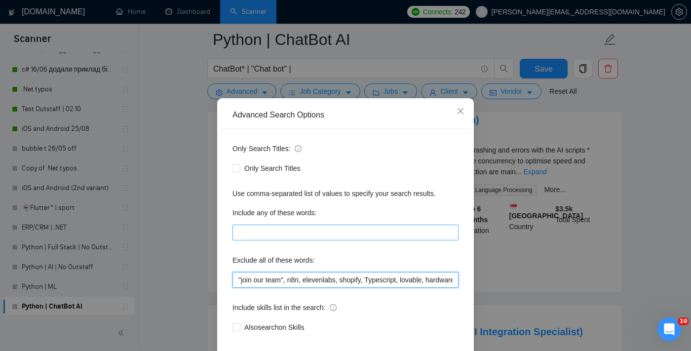
scroll to position [57, 0]
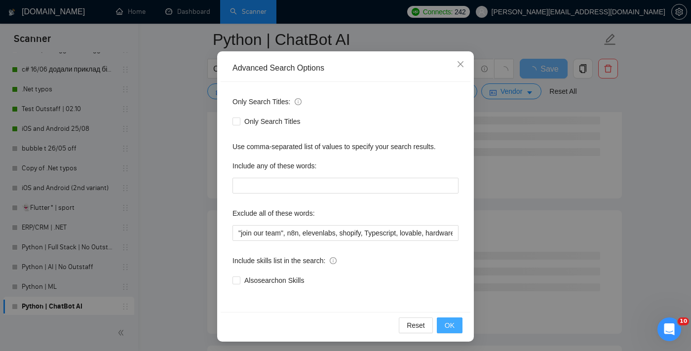
click at [449, 326] on span "OK" at bounding box center [450, 325] width 10 height 11
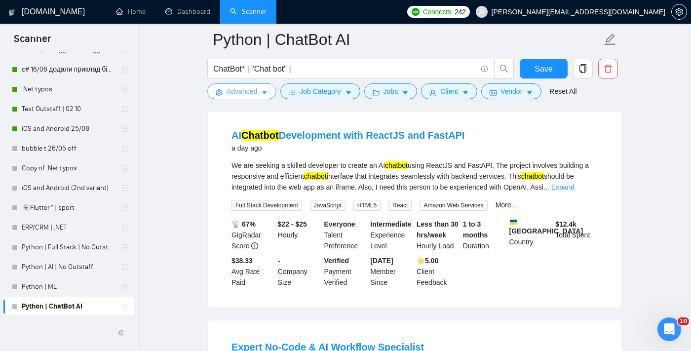
scroll to position [520, 0]
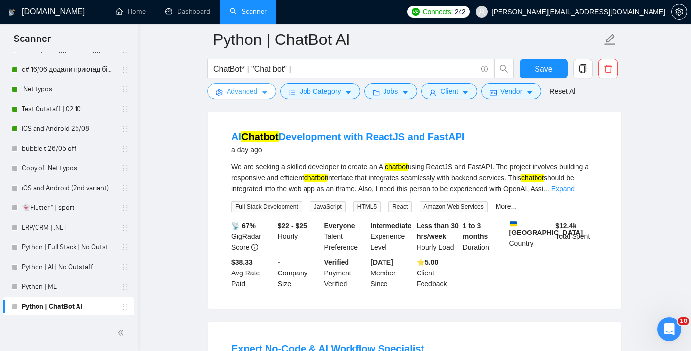
click at [257, 95] on span "Advanced" at bounding box center [242, 91] width 31 height 11
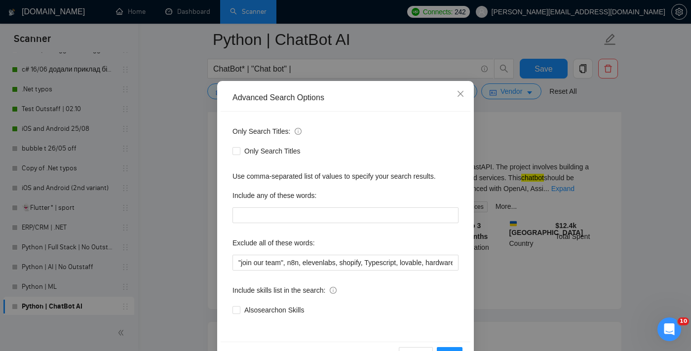
scroll to position [29, 0]
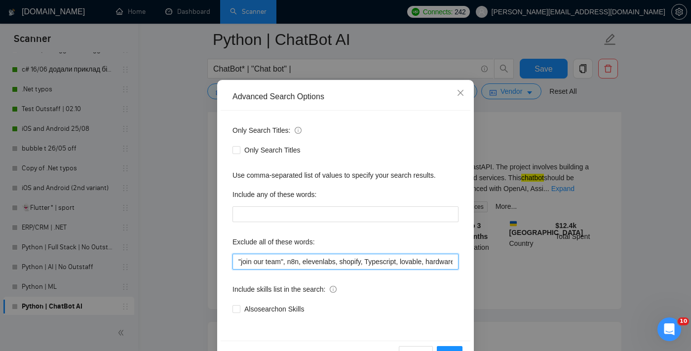
click at [238, 258] on input ""join our team", n8n, elevenlabs, shopify, Typescript, lovable, hardware, aam, …" at bounding box center [346, 262] width 226 height 16
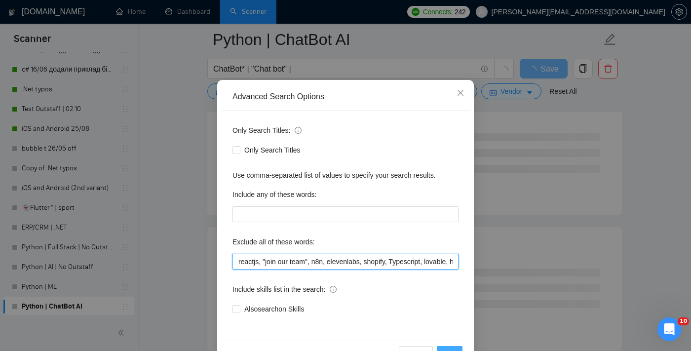
type input "reactjs, "join our team", n8n, elevenlabs, shopify, Typescript, lovable, hardwa…"
click at [453, 347] on button "OK" at bounding box center [450, 354] width 26 height 16
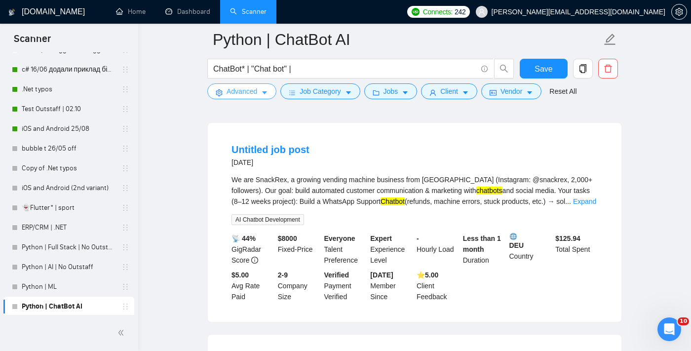
scroll to position [1154, 0]
click at [588, 205] on link "Expand" at bounding box center [584, 201] width 23 height 8
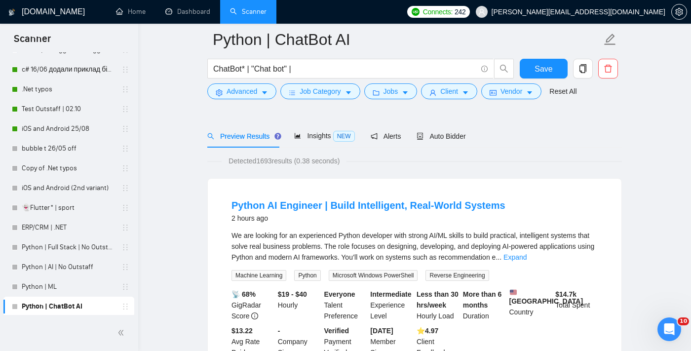
scroll to position [0, 0]
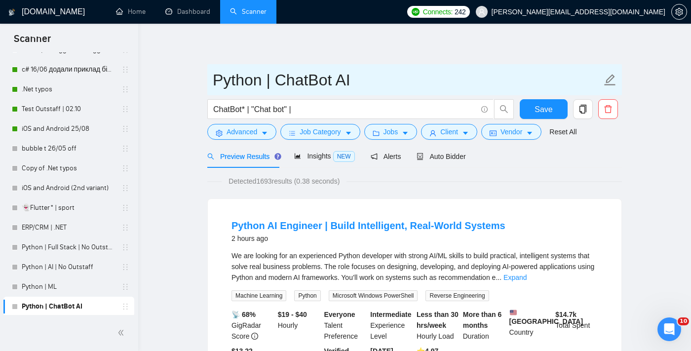
click at [358, 79] on input "Python | ChatBot AI" at bounding box center [407, 80] width 389 height 25
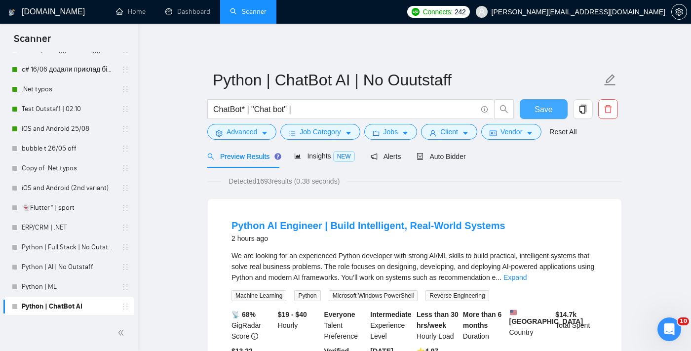
click at [535, 109] on span "Save" at bounding box center [544, 109] width 18 height 12
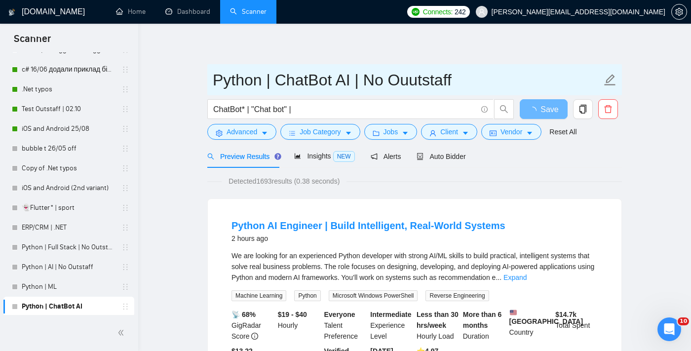
click at [405, 85] on input "Python | ChatBot AI | No Ouutstaff" at bounding box center [407, 80] width 389 height 25
type input "Python | ChatBot AI | No Outstaff"
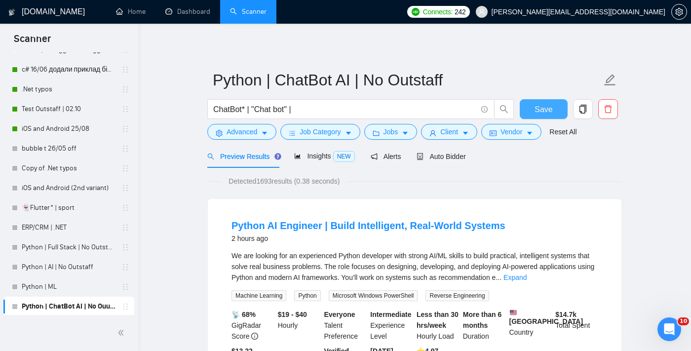
click at [558, 109] on button "Save" at bounding box center [544, 109] width 48 height 20
click at [86, 291] on link "Python | ML" at bounding box center [69, 287] width 94 height 20
click at [75, 292] on link "Python | ML" at bounding box center [69, 287] width 94 height 20
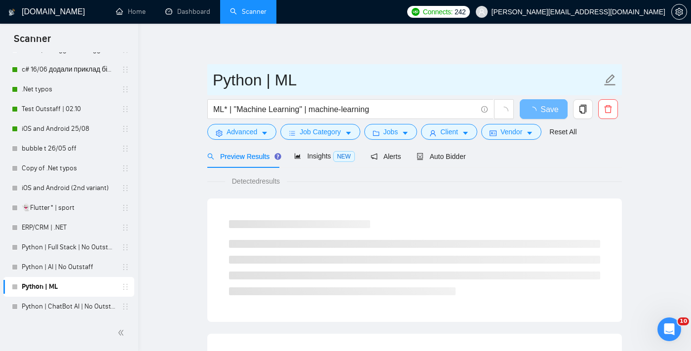
click at [358, 83] on input "Python | ML" at bounding box center [407, 80] width 389 height 25
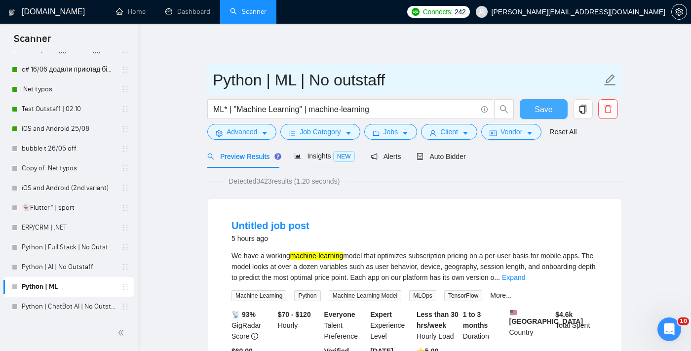
type input "Python | ML | No outstaff"
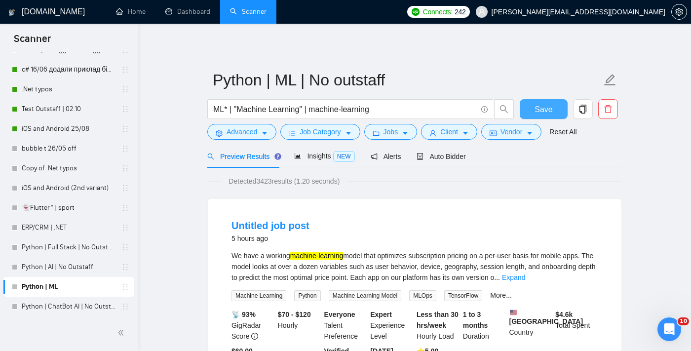
click at [545, 109] on span "Save" at bounding box center [544, 109] width 18 height 12
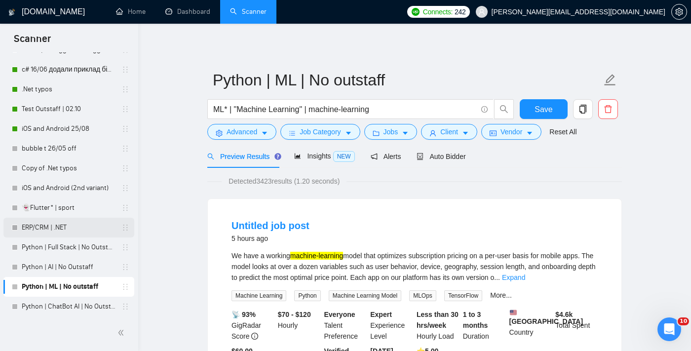
click at [67, 226] on link "ERP/CRM | .NET" at bounding box center [69, 228] width 94 height 20
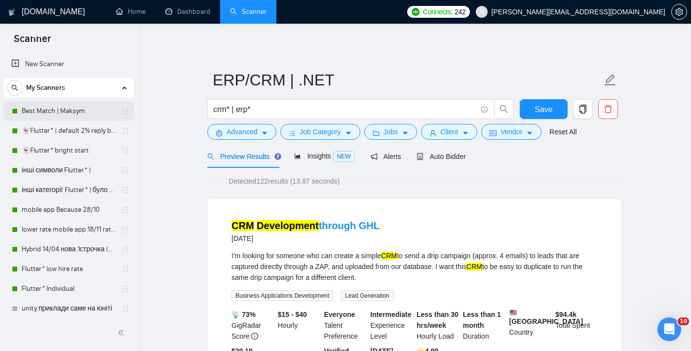
click at [68, 117] on link "Best Match | Maksym" at bounding box center [69, 111] width 94 height 20
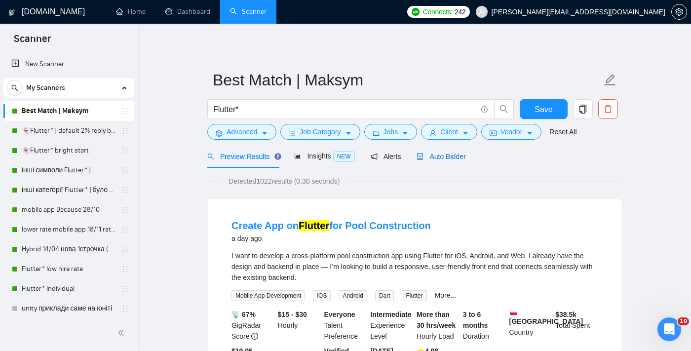
click at [442, 157] on span "Auto Bidder" at bounding box center [441, 157] width 49 height 8
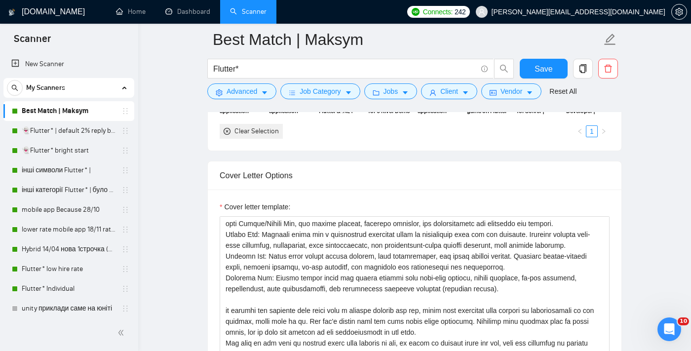
scroll to position [135, 0]
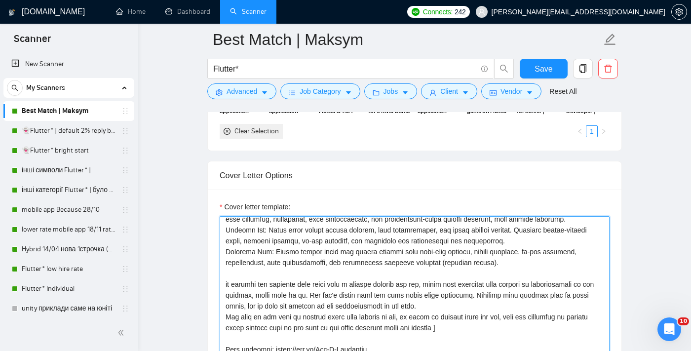
click at [363, 242] on textarea "Cover letter template:" at bounding box center [415, 327] width 390 height 222
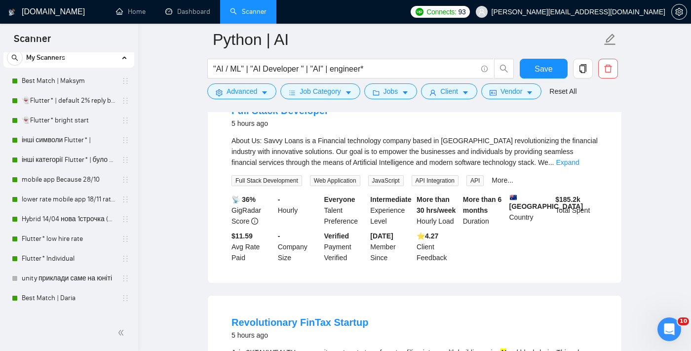
scroll to position [2406, 0]
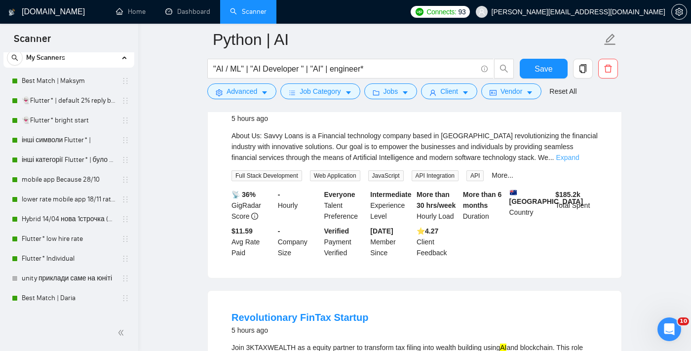
click at [574, 161] on link "Expand" at bounding box center [567, 158] width 23 height 8
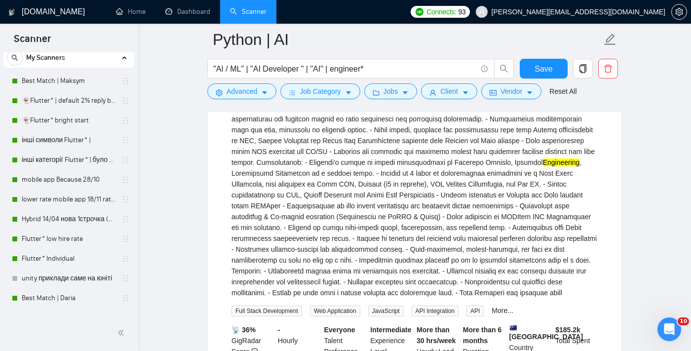
scroll to position [2585, 0]
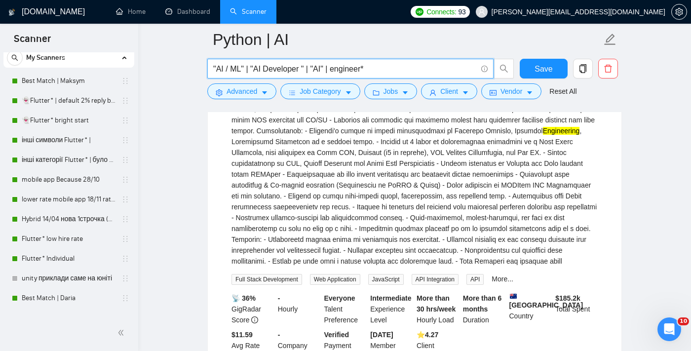
drag, startPoint x: 330, startPoint y: 67, endPoint x: 389, endPoint y: 62, distance: 58.4
click at [389, 67] on input ""AI / ML" | "AI Developer " | "AI" | engineer*" at bounding box center [345, 69] width 264 height 12
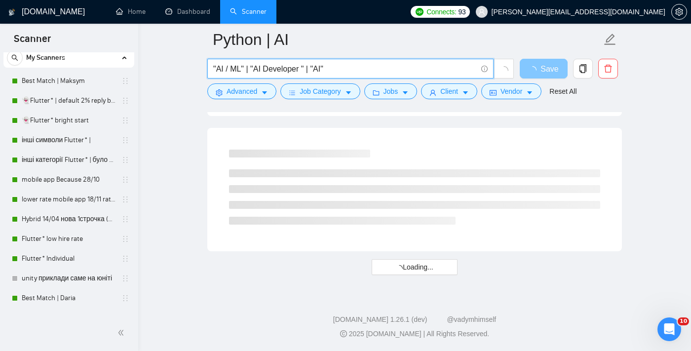
scroll to position [1296, 0]
click at [545, 68] on span "Save" at bounding box center [550, 69] width 18 height 12
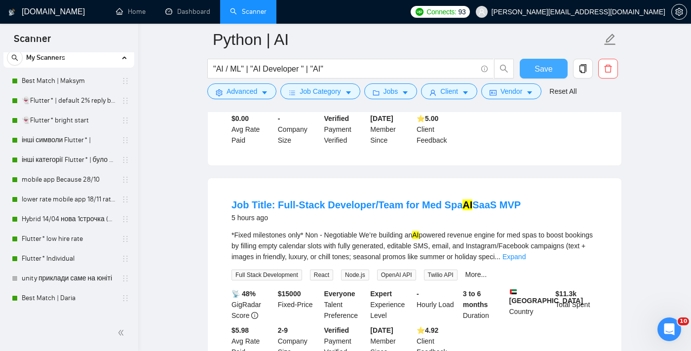
scroll to position [1089, 0]
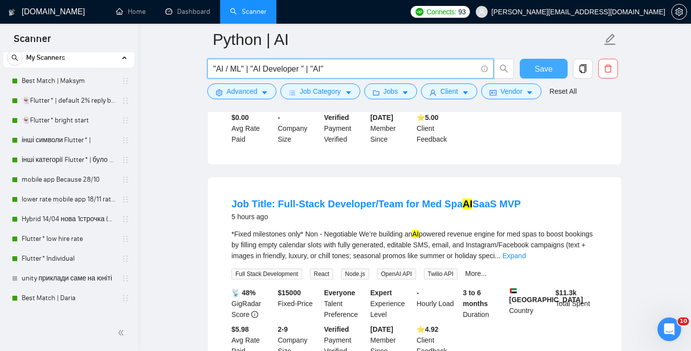
drag, startPoint x: 240, startPoint y: 70, endPoint x: 211, endPoint y: 68, distance: 29.7
click at [211, 68] on span ""AI / ML" | "AI Developer " | "AI"" at bounding box center [350, 69] width 286 height 20
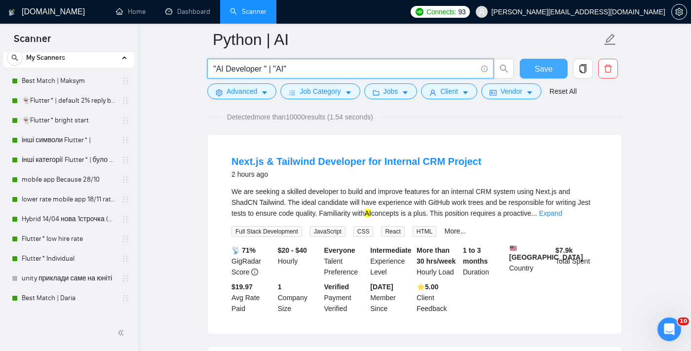
scroll to position [73, 0]
type input ""AI Developer " | "AI""
click at [562, 208] on link "Expand" at bounding box center [550, 212] width 23 height 8
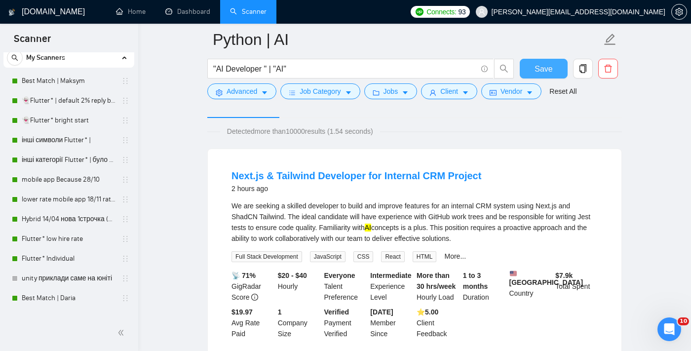
scroll to position [56, 0]
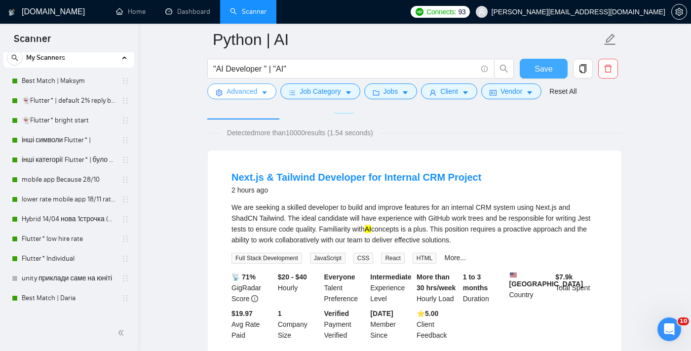
click at [244, 95] on span "Advanced" at bounding box center [242, 91] width 31 height 11
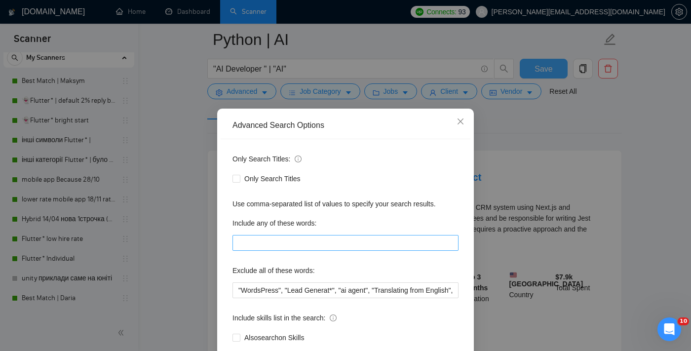
scroll to position [46, 0]
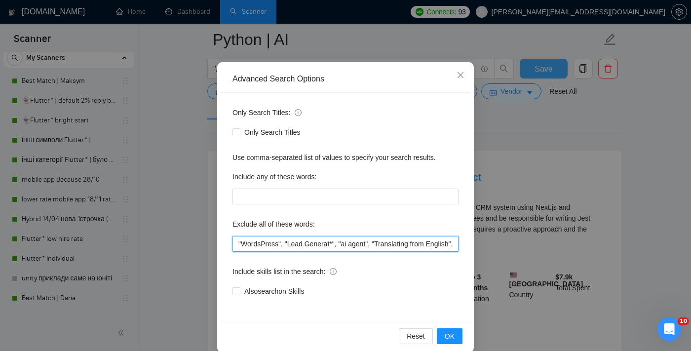
click at [239, 242] on input ""WordsPress", "Lead Generat*", "ai agent", "Translating from English", translat…" at bounding box center [346, 244] width 226 height 16
